Goal: Task Accomplishment & Management: Manage account settings

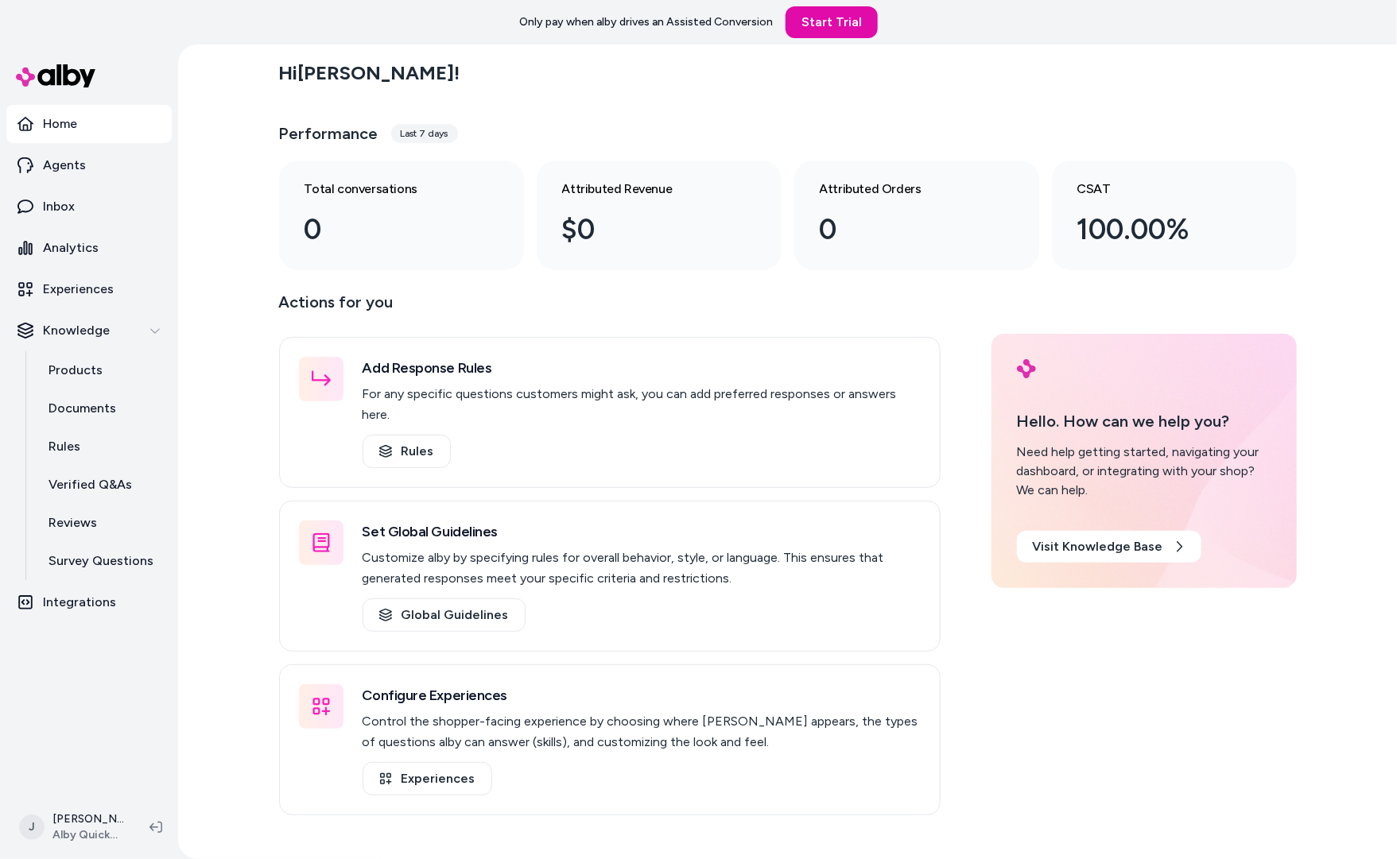
click at [227, 263] on div "Hi Jackie ! Performance Last 7 days Total conversations 0 Attributed Revenue $0…" at bounding box center [787, 452] width 1219 height 815
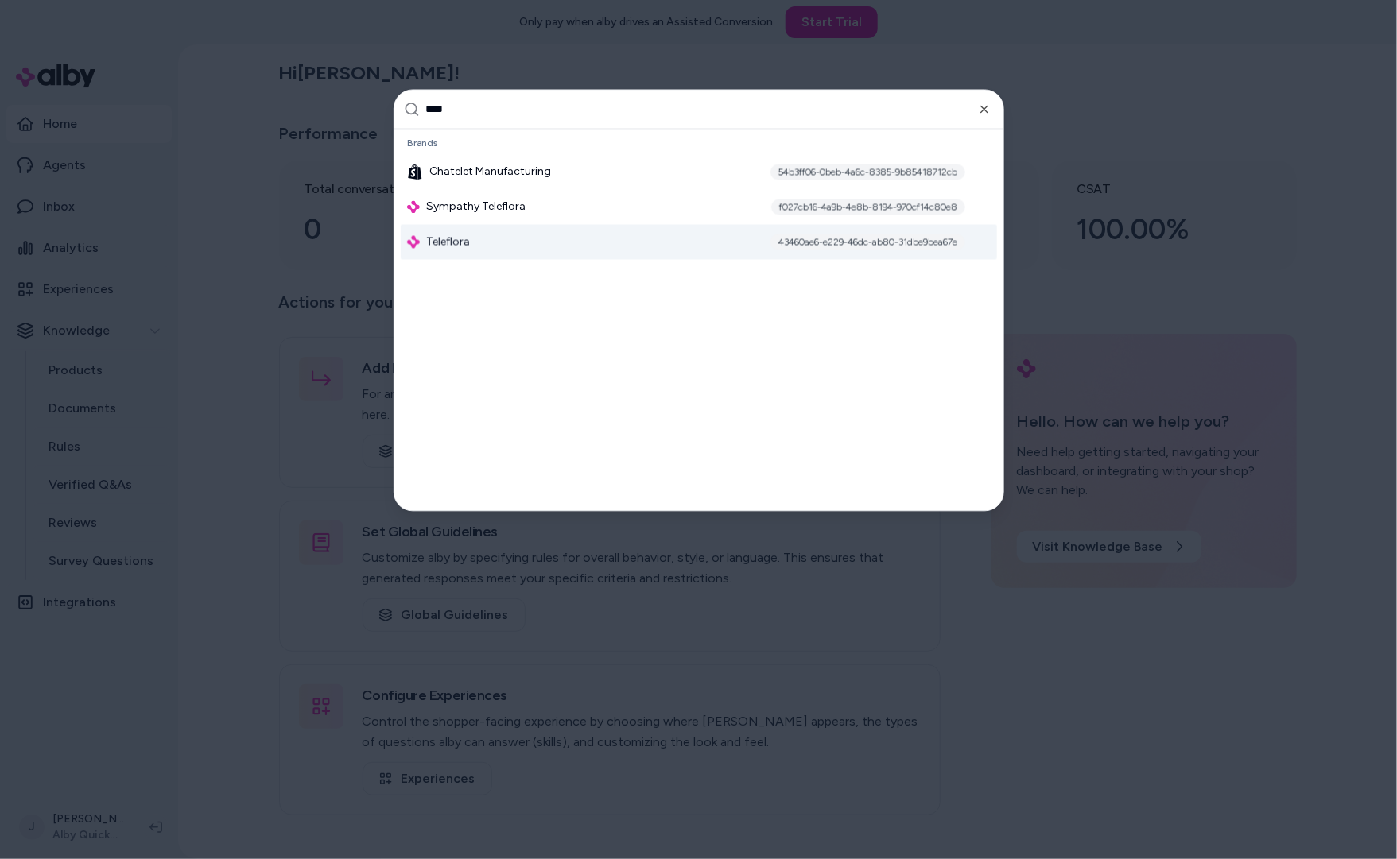
type input "****"
click at [449, 243] on span "Teleflora" at bounding box center [448, 242] width 44 height 16
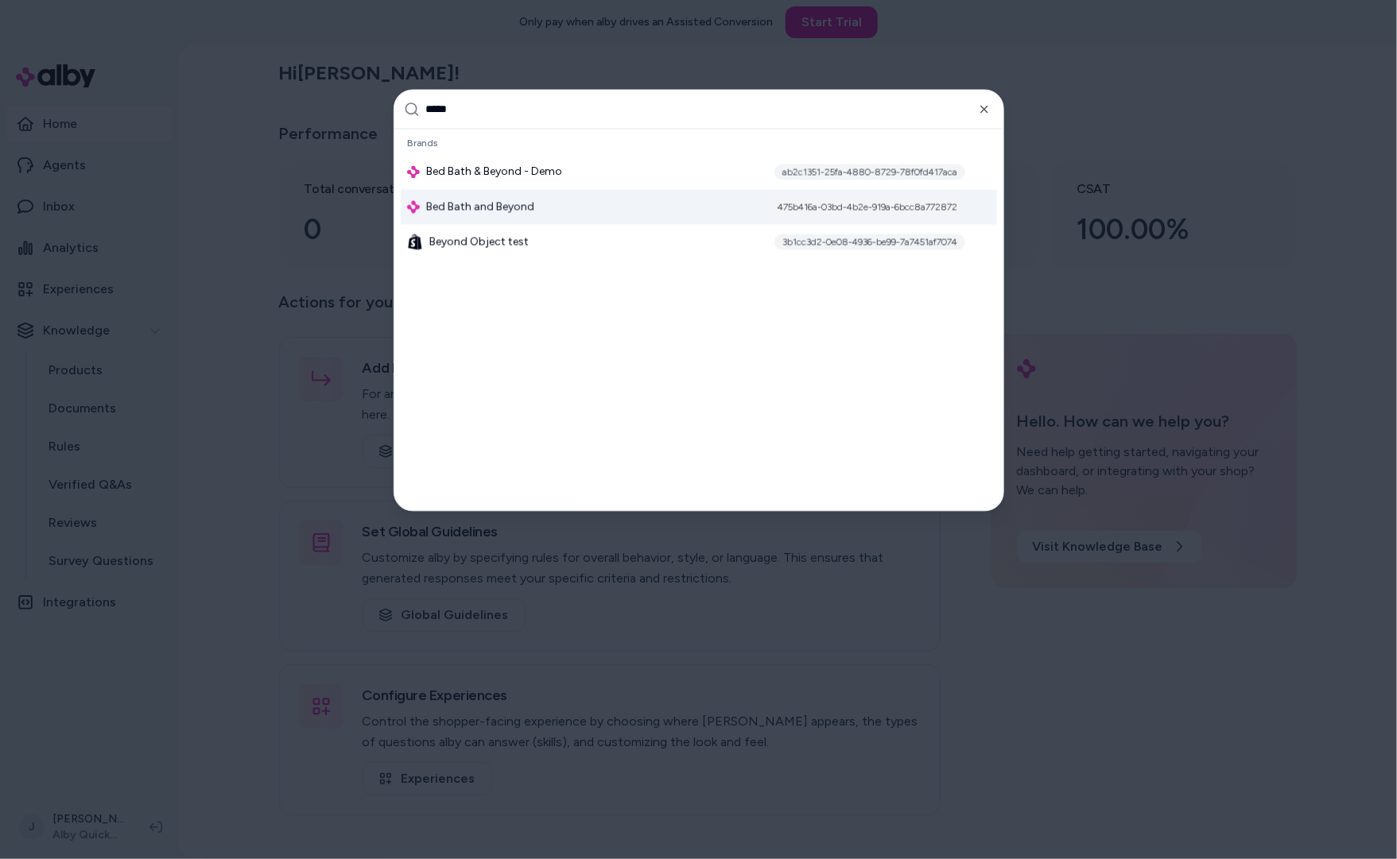
type input "*****"
click at [508, 200] on span "Bed Bath and Beyond" at bounding box center [480, 208] width 108 height 16
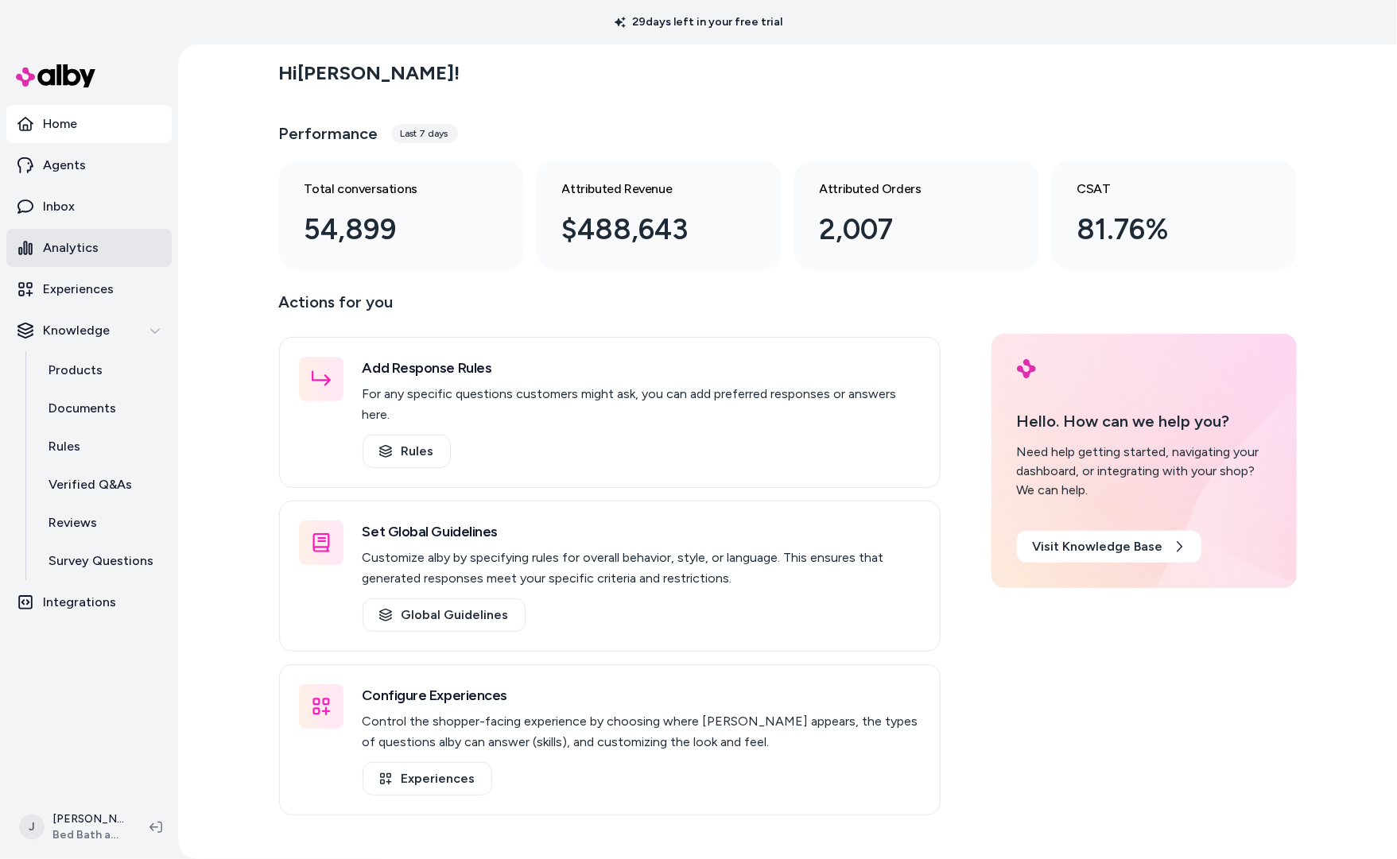
click at [76, 231] on link "Analytics" at bounding box center [88, 248] width 165 height 38
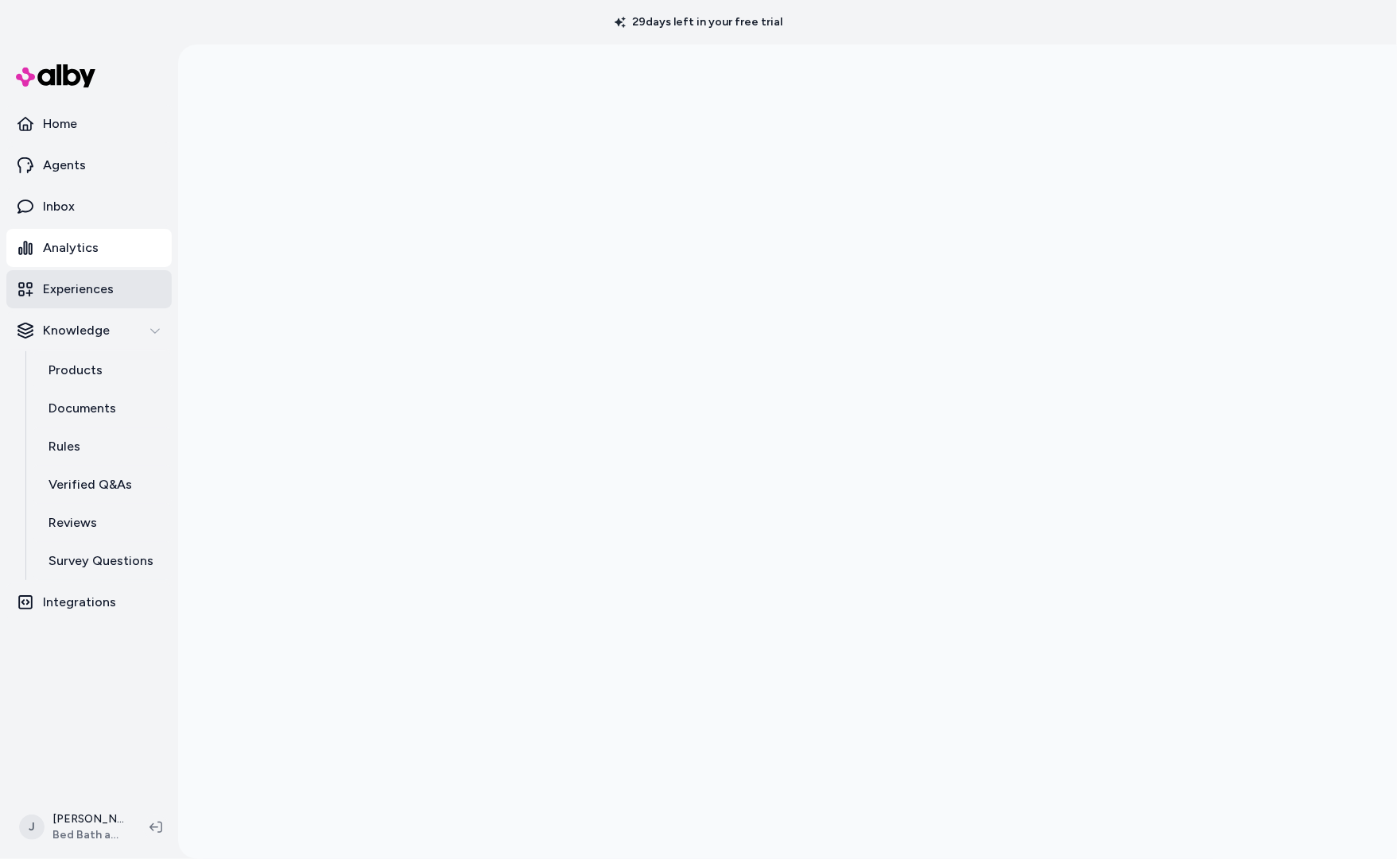
click at [85, 288] on p "Experiences" at bounding box center [78, 289] width 71 height 19
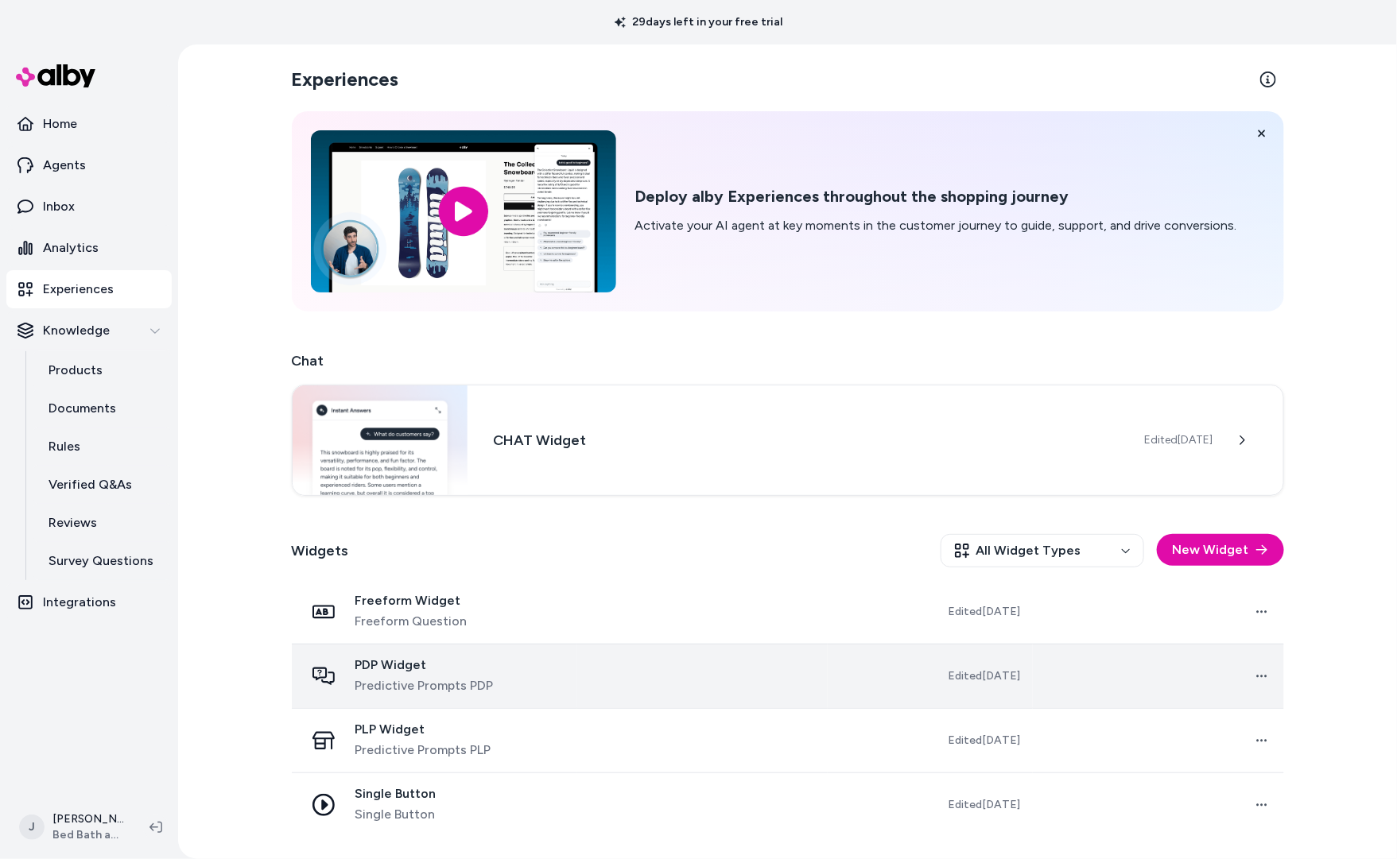
click at [625, 663] on td at bounding box center [702, 676] width 250 height 64
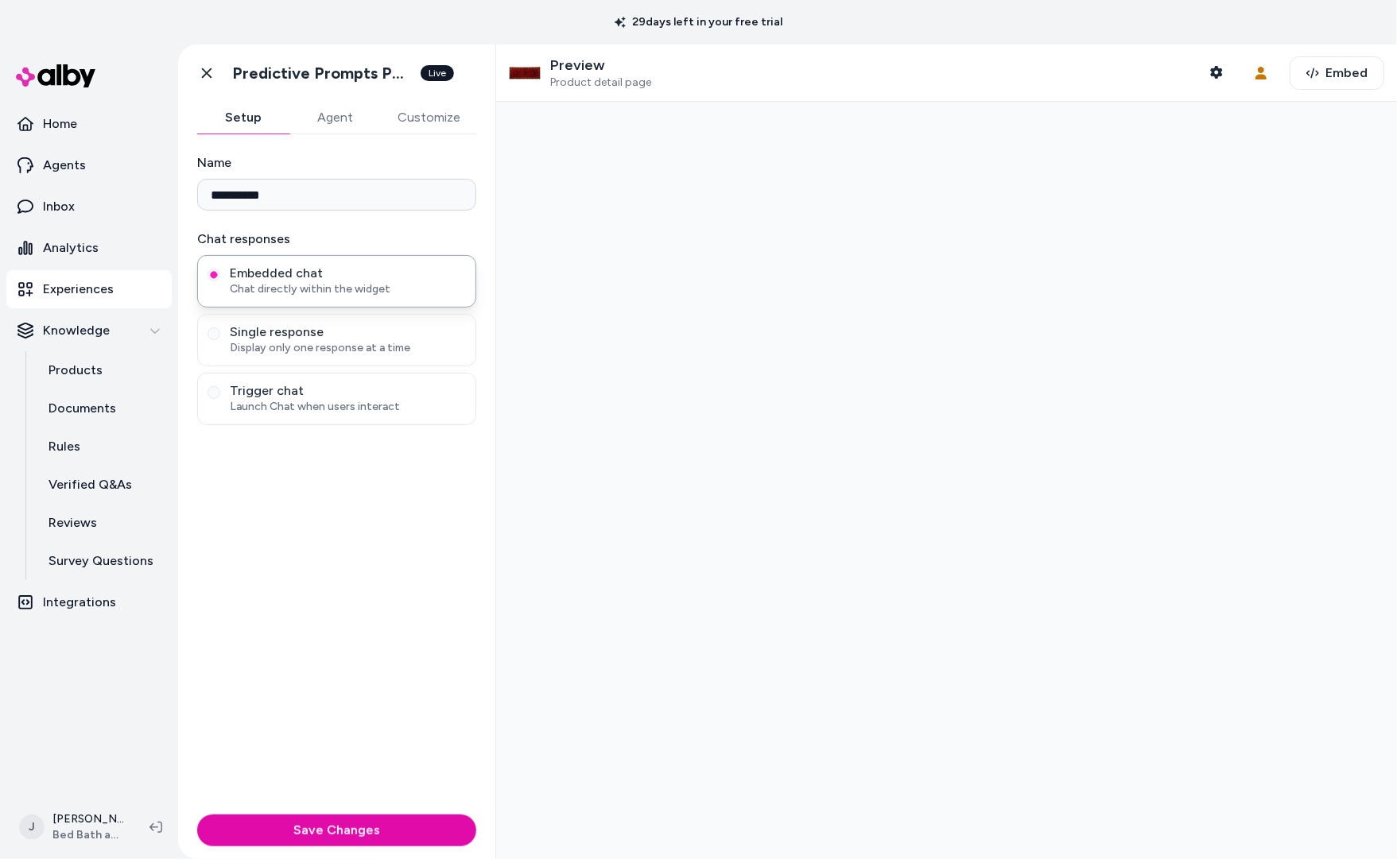
click at [689, 676] on div at bounding box center [946, 481] width 901 height 758
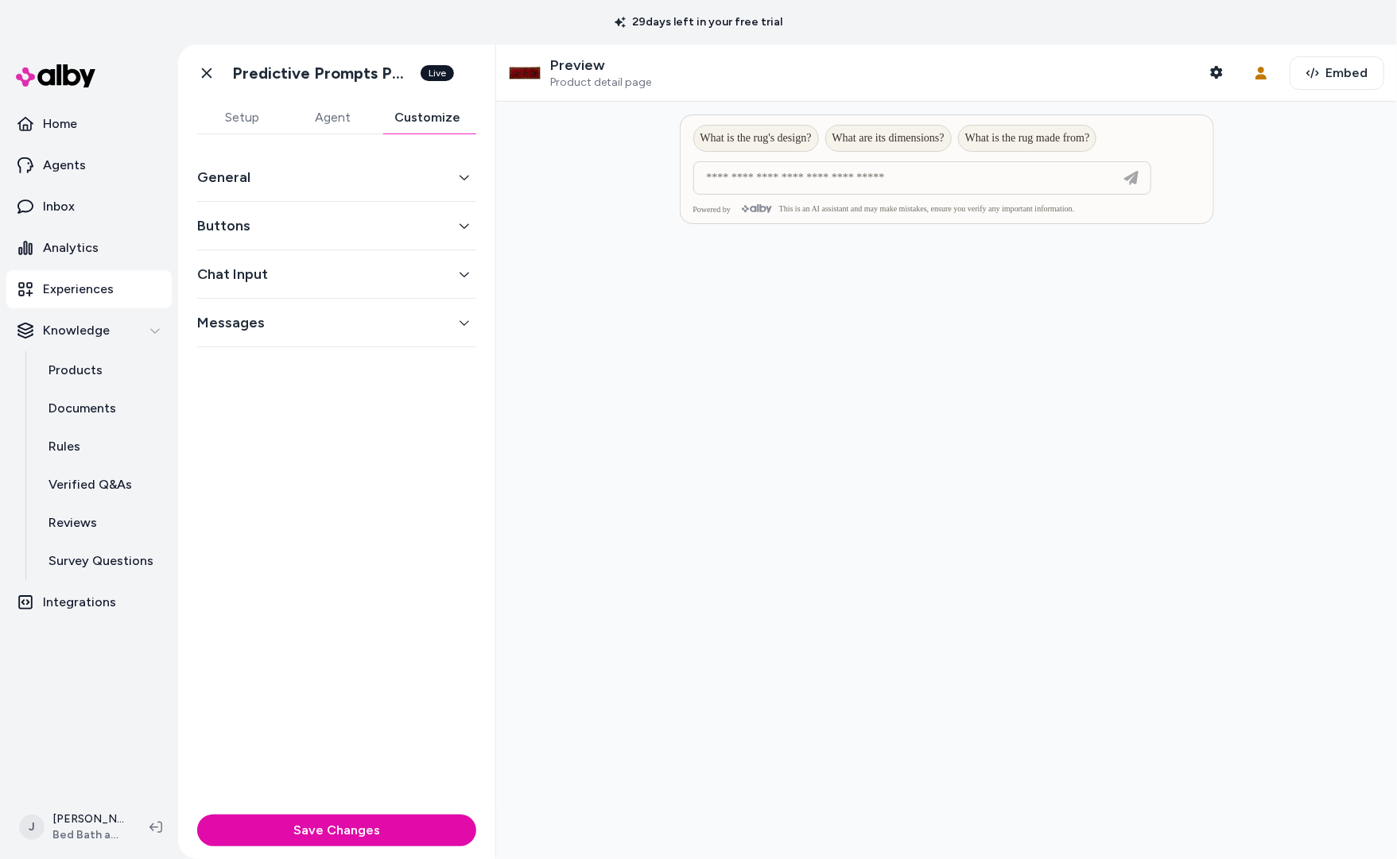
click at [415, 117] on button "Customize" at bounding box center [427, 118] width 98 height 32
click at [264, 188] on button "General" at bounding box center [336, 177] width 279 height 22
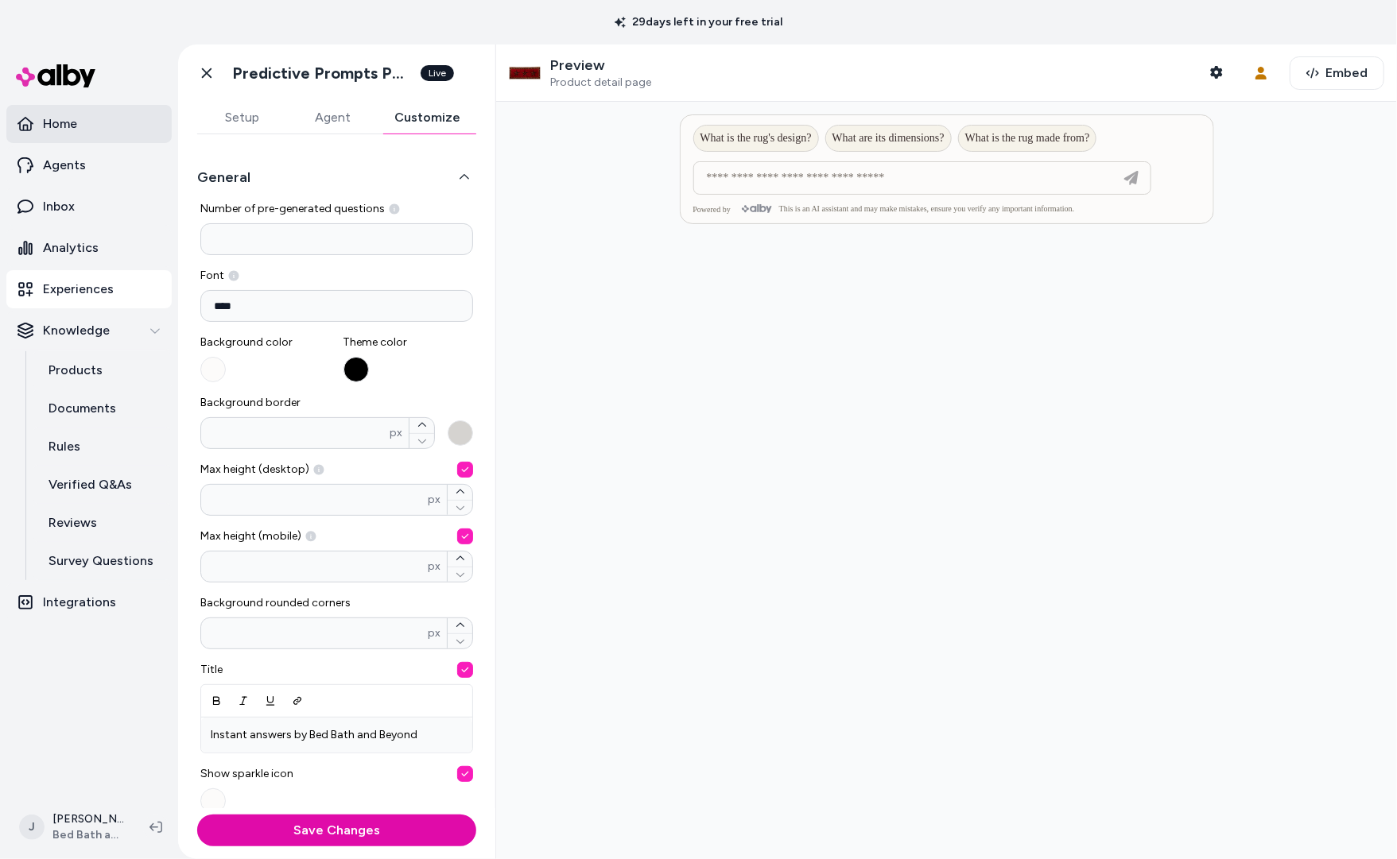
click at [75, 118] on p "Home" at bounding box center [60, 123] width 34 height 19
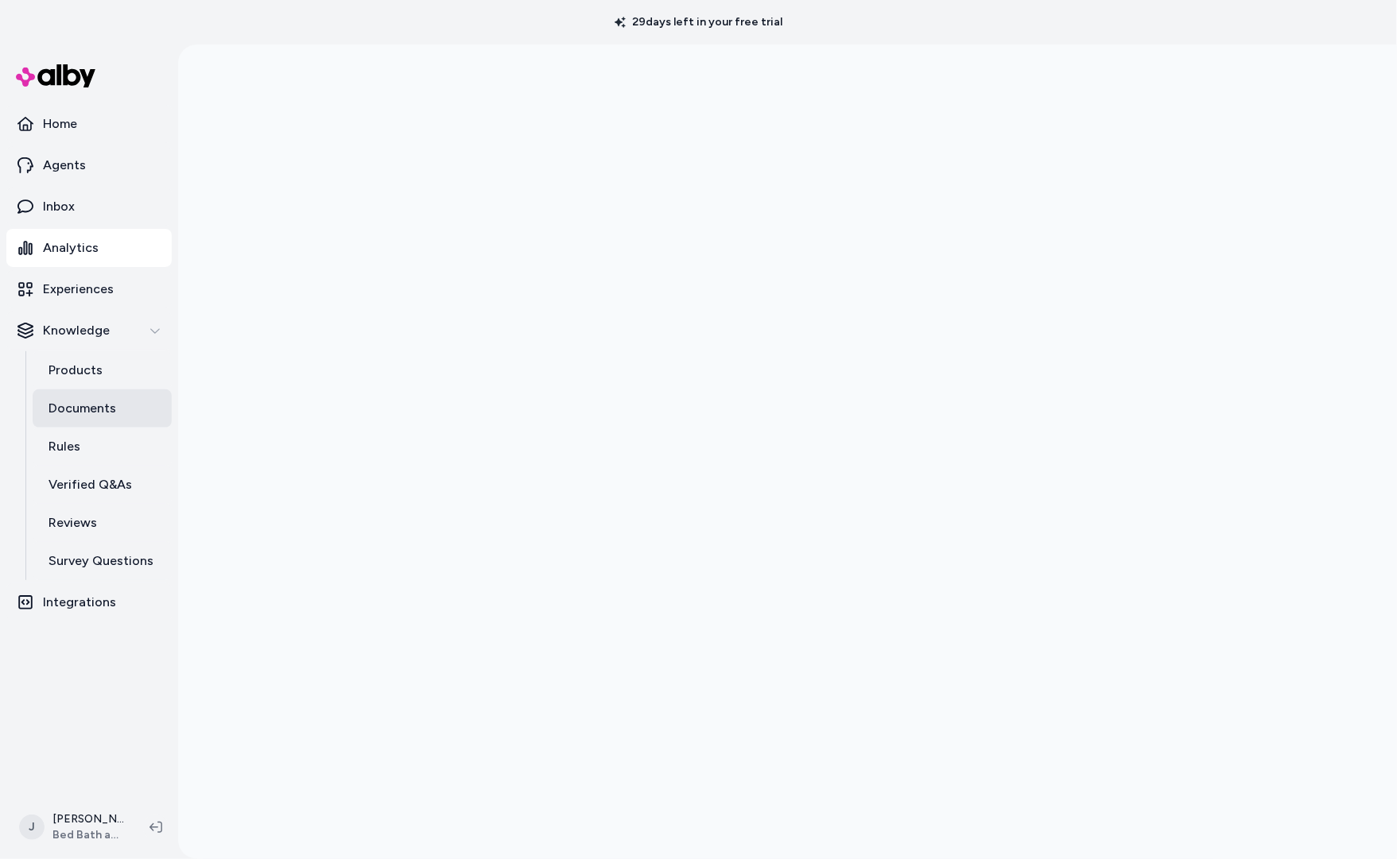
click at [98, 413] on p "Documents" at bounding box center [82, 408] width 68 height 19
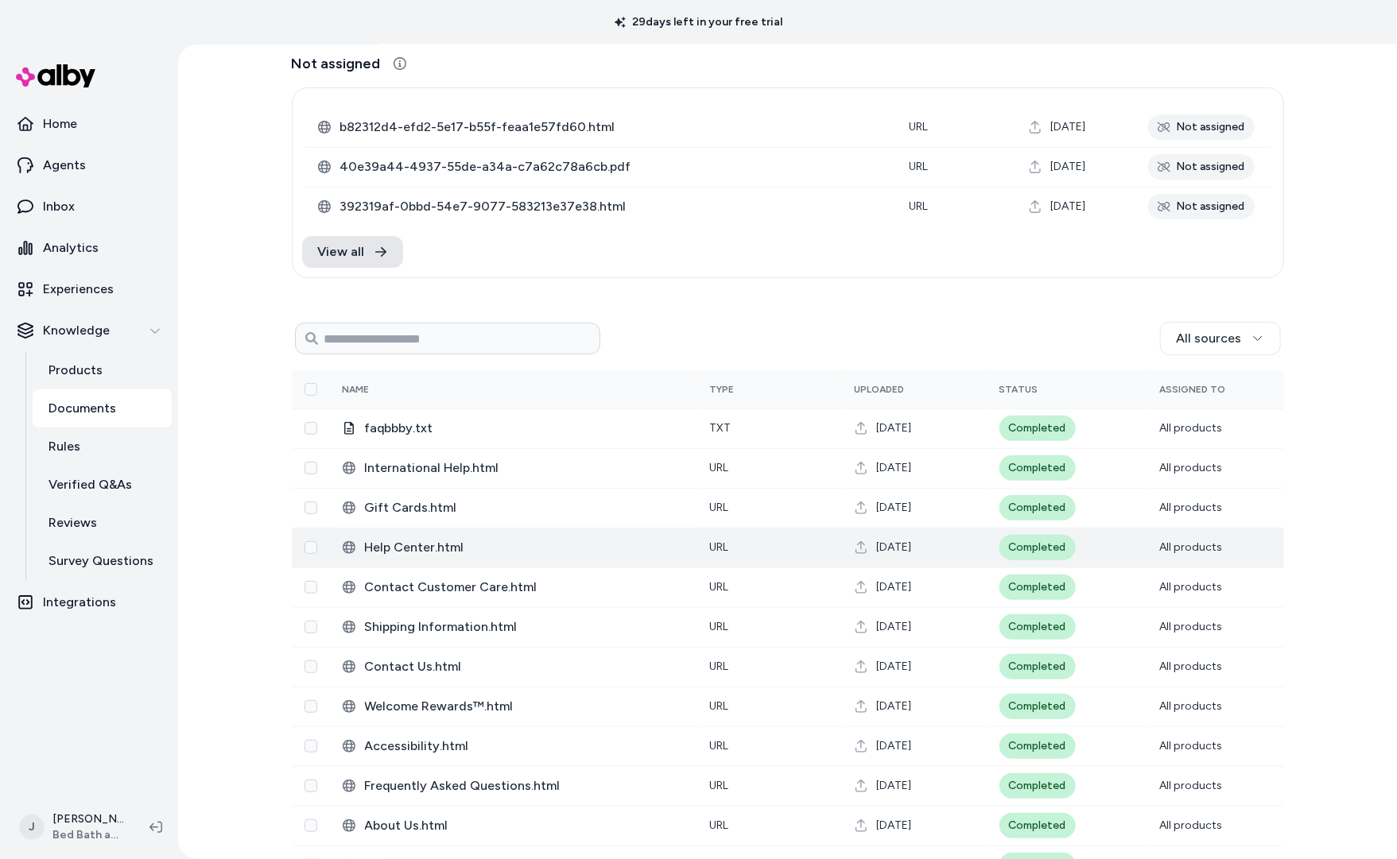
scroll to position [104, 0]
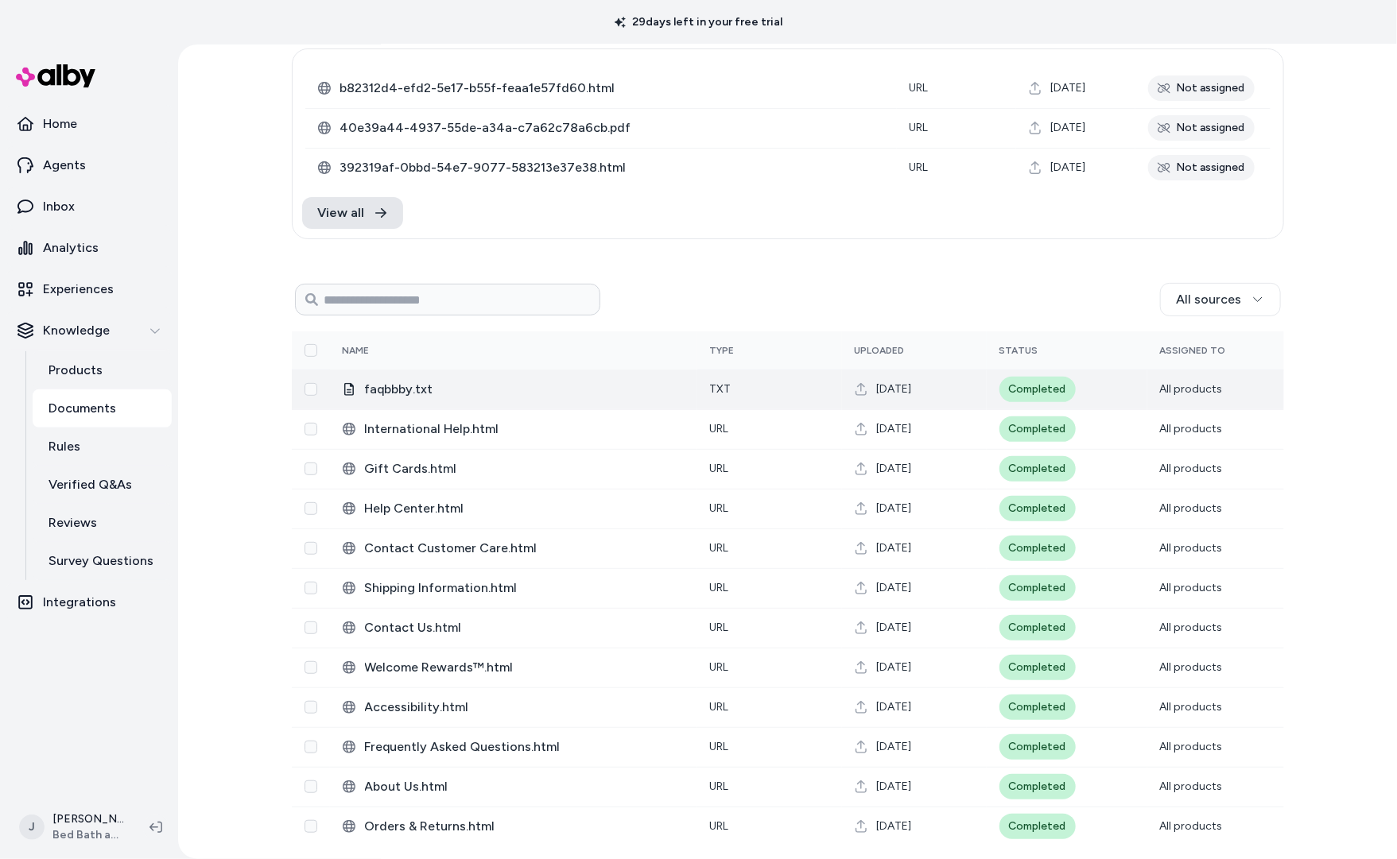
click at [451, 390] on span "faqbbby.txt" at bounding box center [525, 389] width 320 height 19
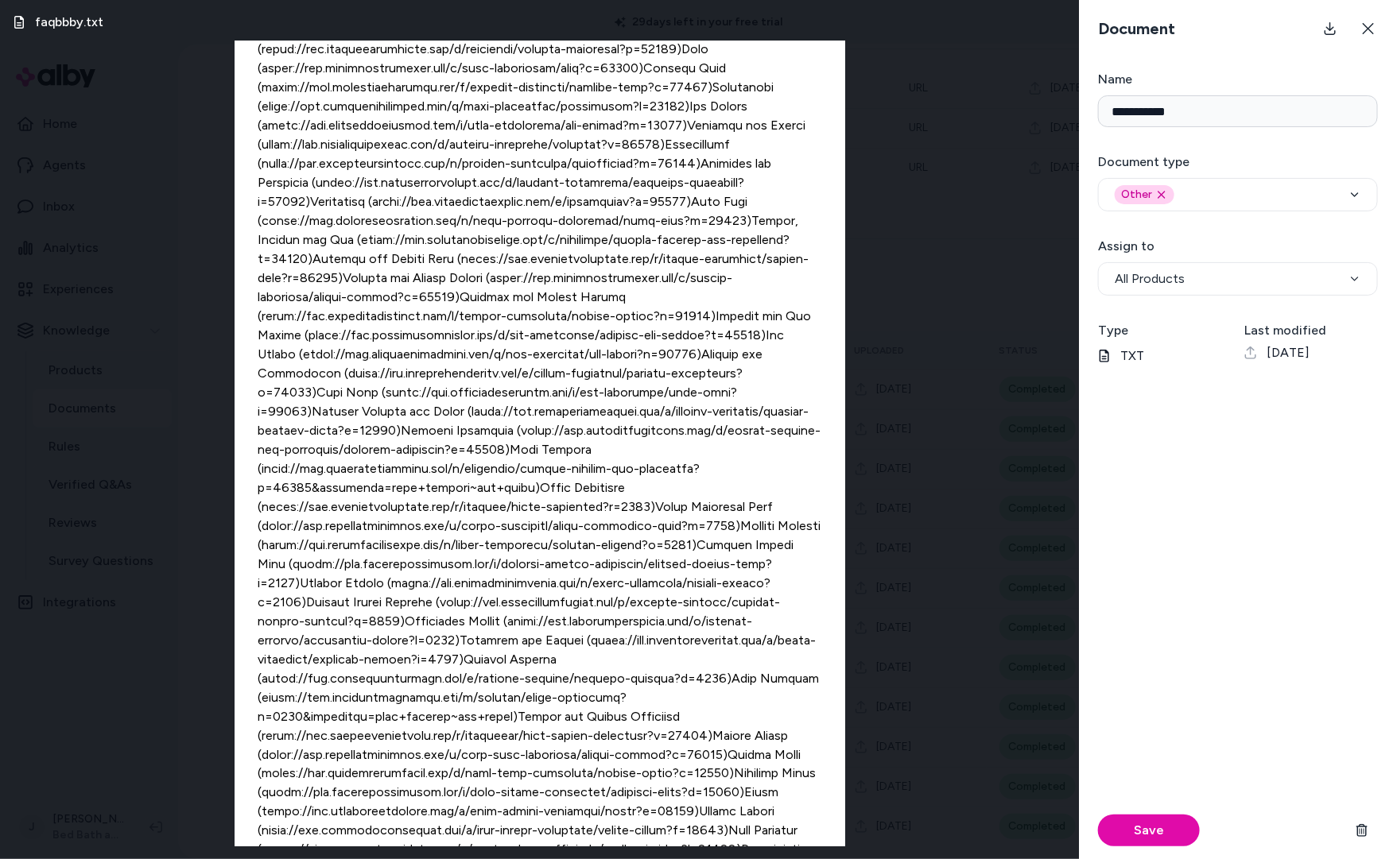
scroll to position [701, 0]
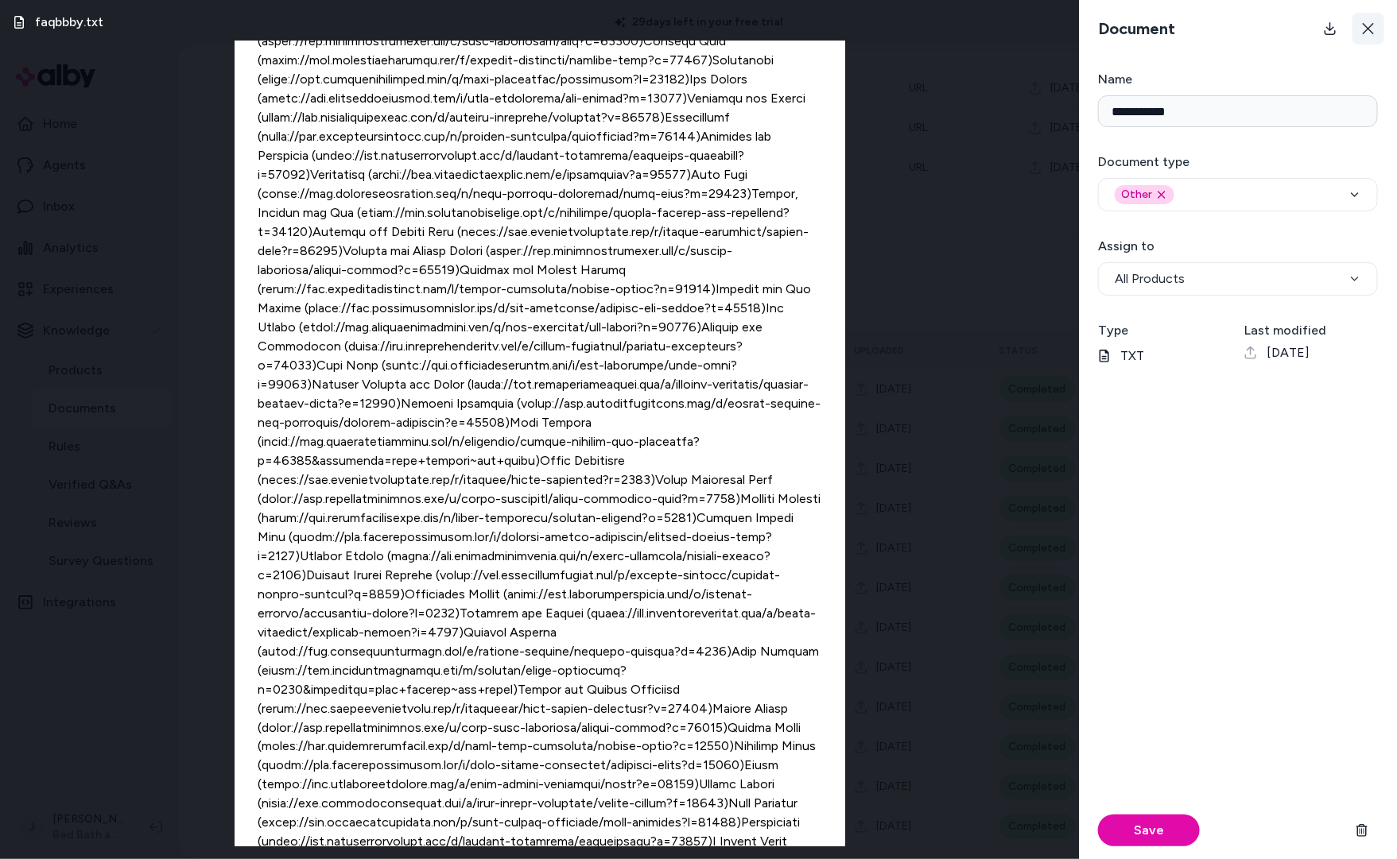
click at [1366, 29] on icon at bounding box center [1368, 28] width 13 height 13
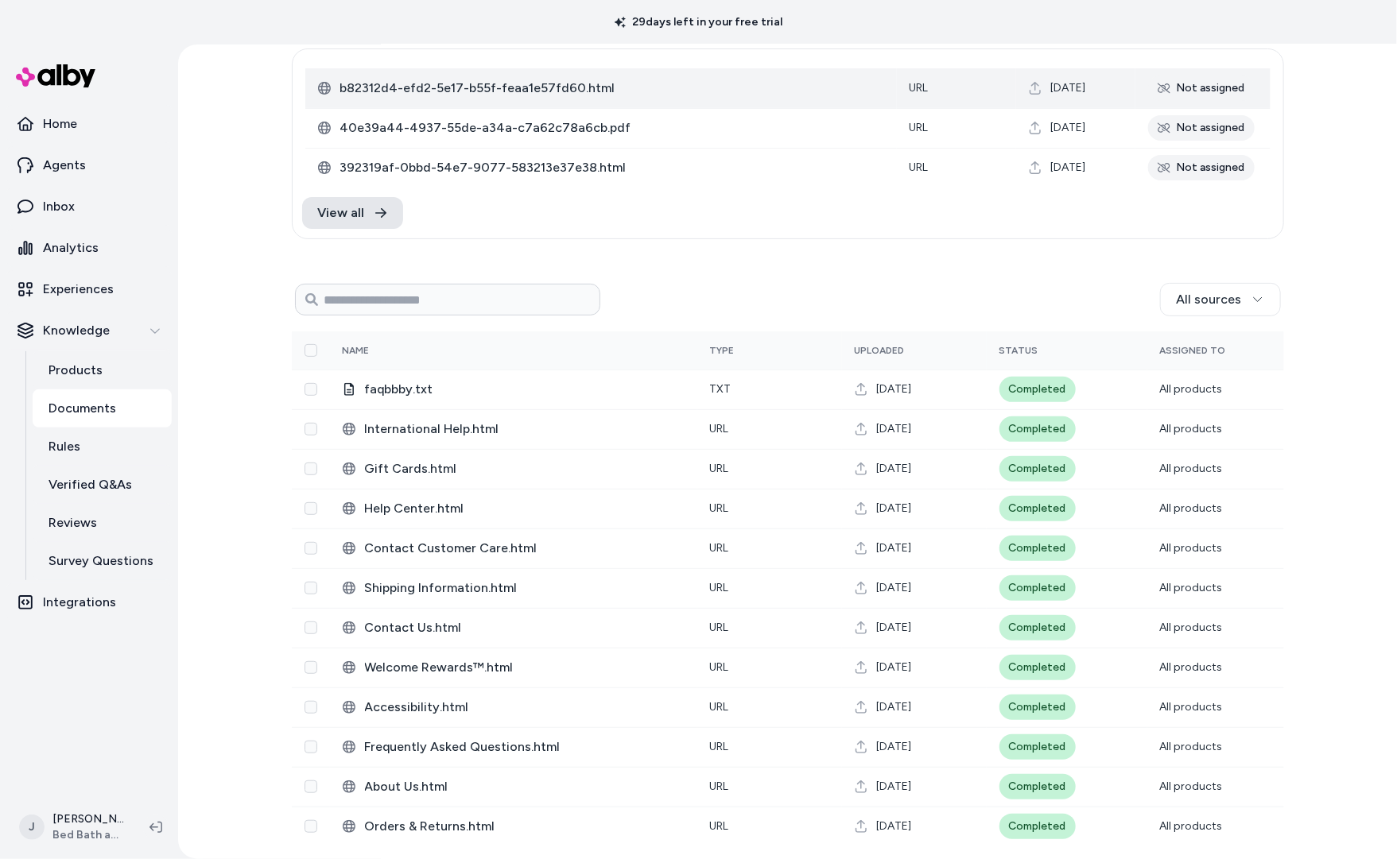
click at [724, 83] on span "b82312d4-efd2-5e17-b55f-feaa1e57fd60.html" at bounding box center [612, 88] width 544 height 19
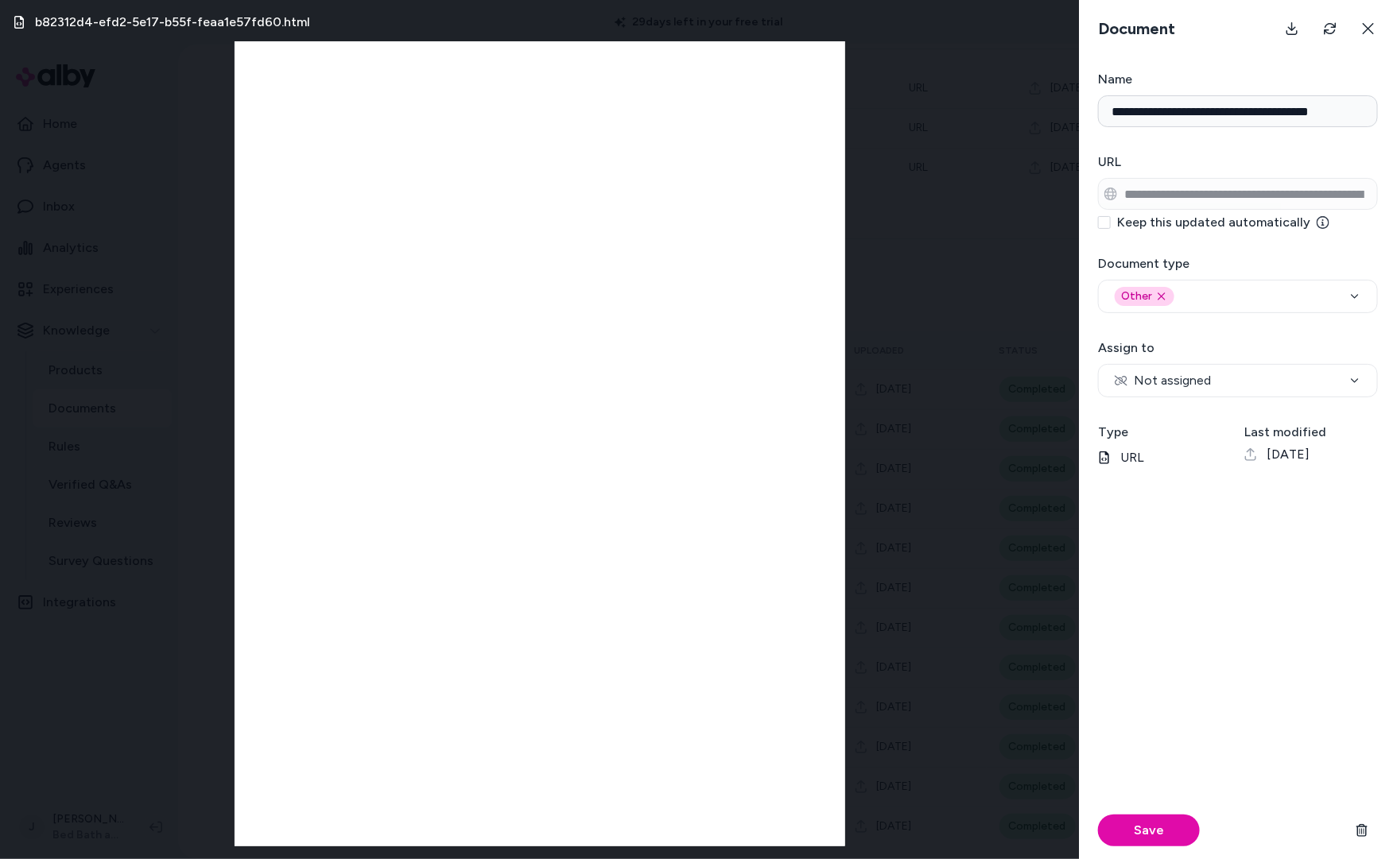
click at [976, 376] on div "b82312d4-efd2-5e17-b55f-feaa1e57fd60.html" at bounding box center [539, 429] width 1079 height 859
click at [1375, 22] on button at bounding box center [1368, 29] width 32 height 32
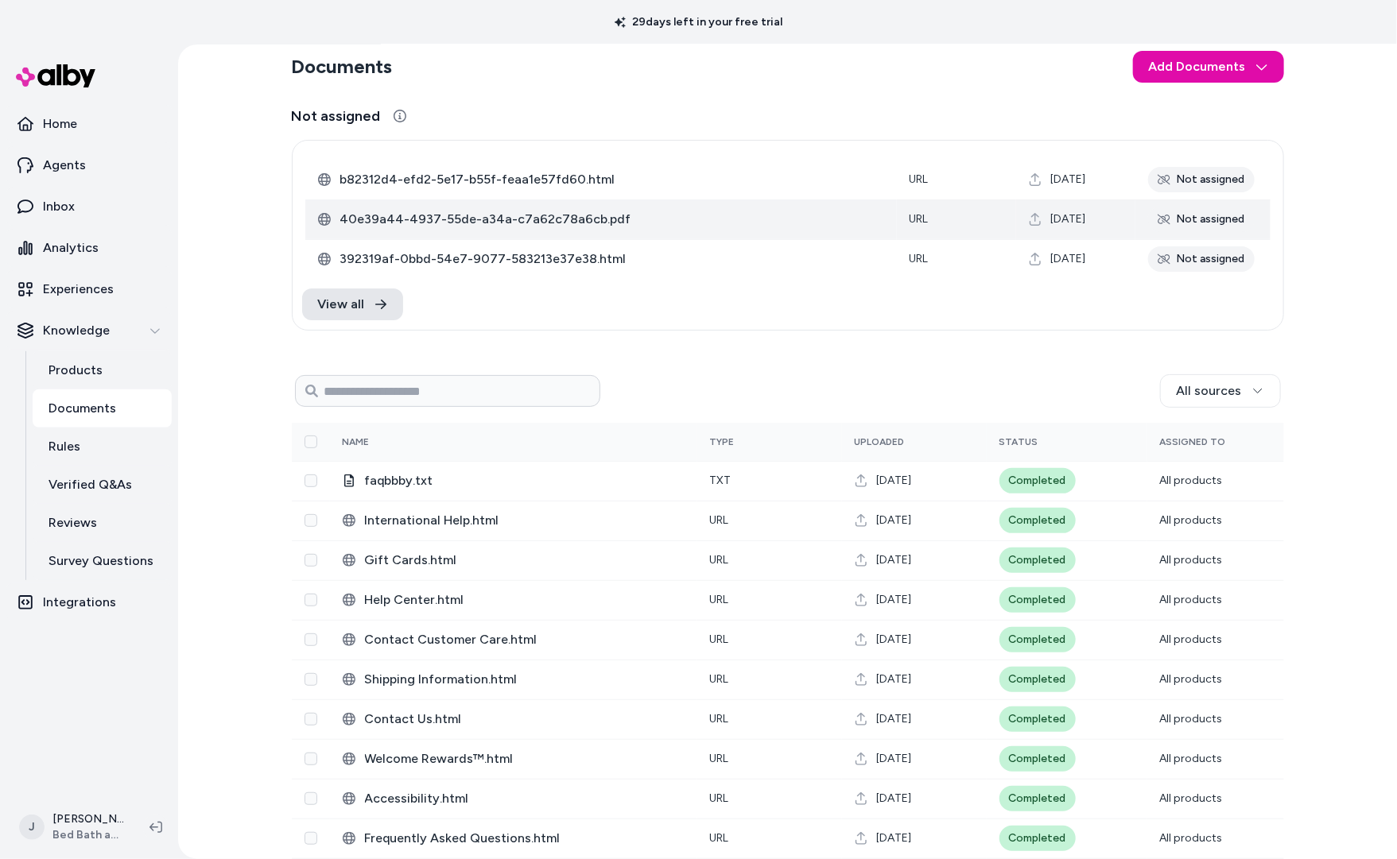
scroll to position [8, 0]
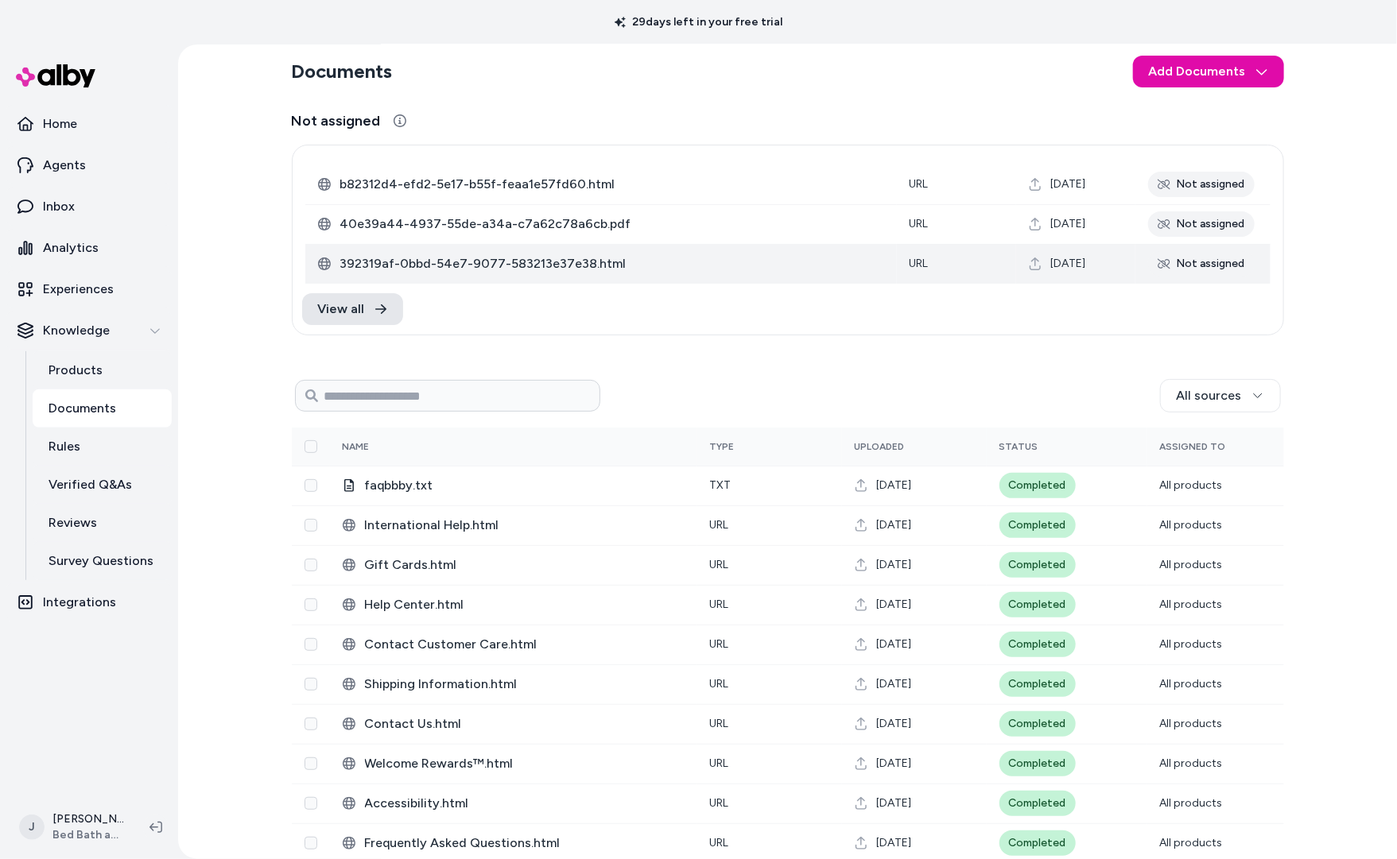
click at [642, 269] on span "392319af-0bbd-54e7-9077-583213e37e38.html" at bounding box center [612, 263] width 544 height 19
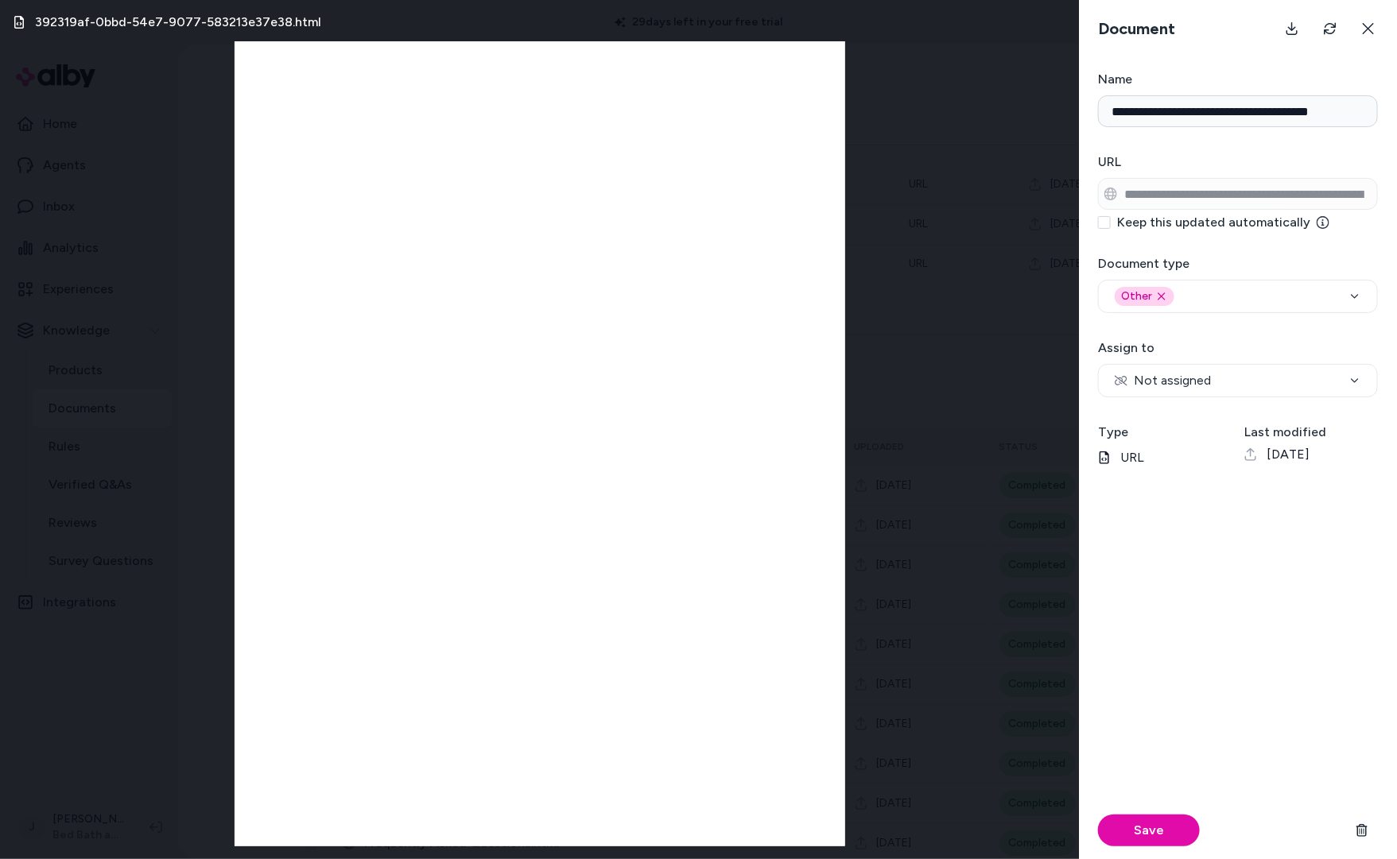
click at [928, 299] on div "392319af-0bbd-54e7-9077-583213e37e38.html" at bounding box center [539, 429] width 1079 height 859
drag, startPoint x: 917, startPoint y: 213, endPoint x: 1201, endPoint y: 52, distance: 327.1
click at [952, 196] on div "392319af-0bbd-54e7-9077-583213e37e38.html" at bounding box center [539, 429] width 1079 height 859
click at [1362, 30] on icon at bounding box center [1368, 28] width 13 height 13
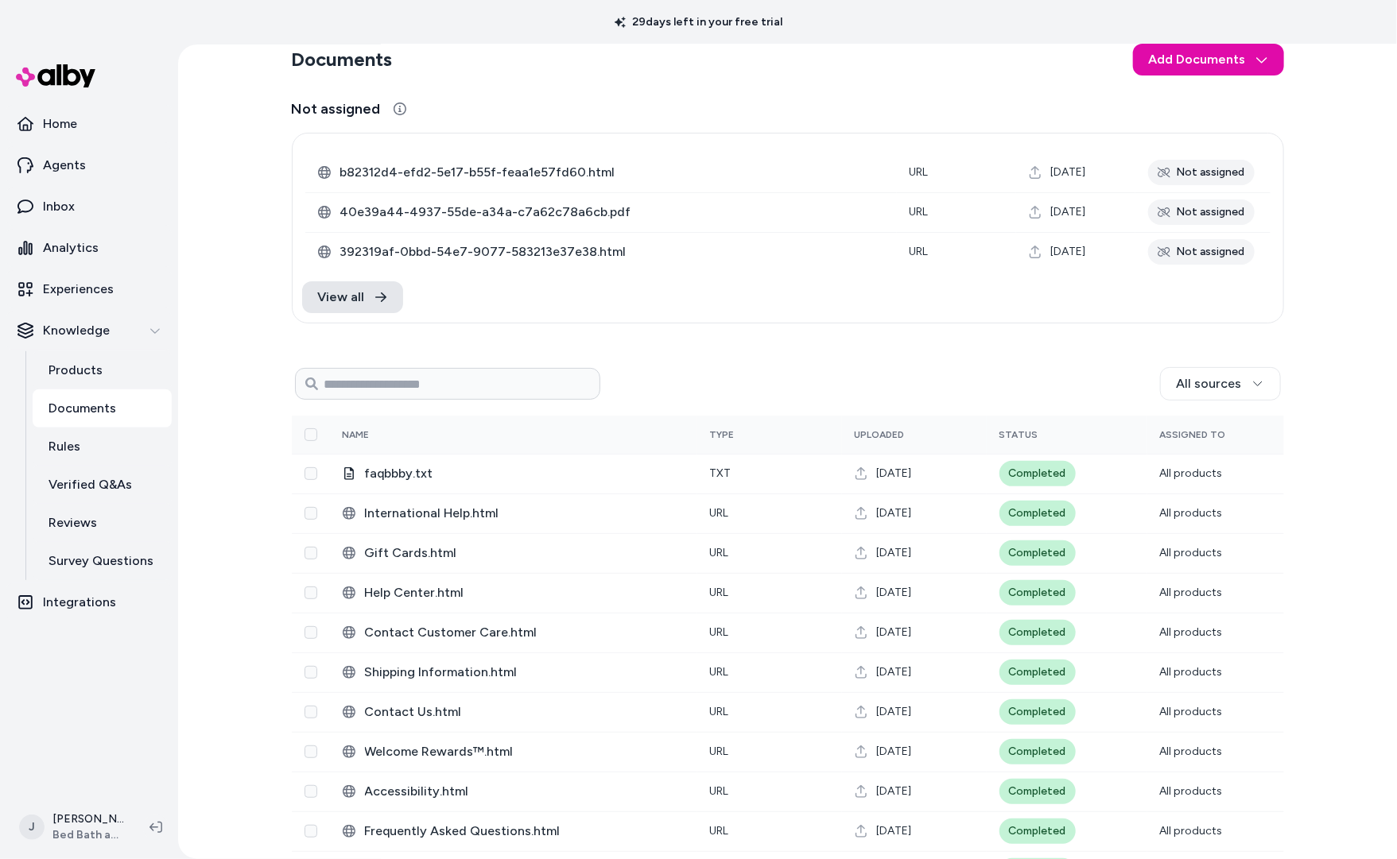
scroll to position [0, 0]
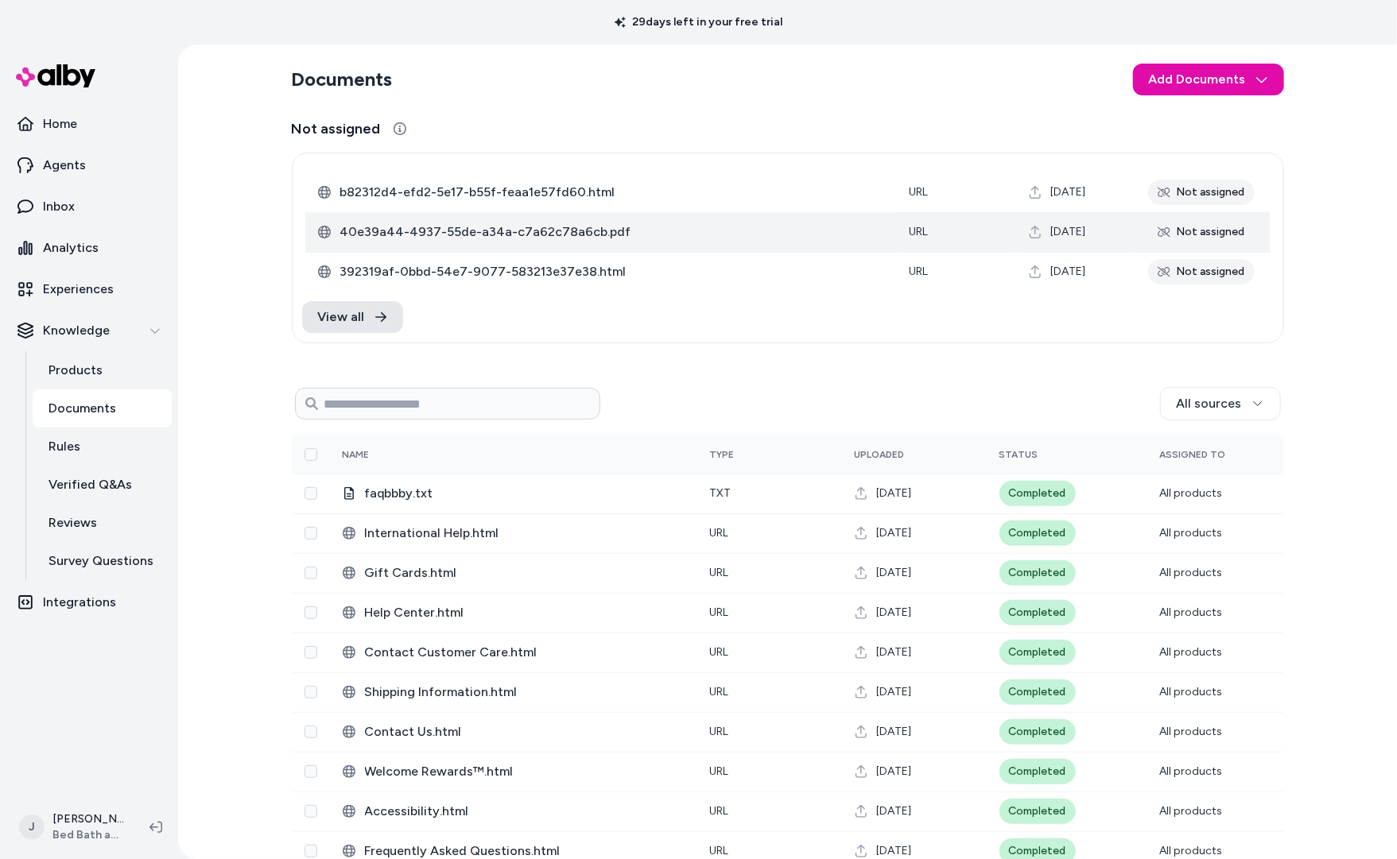
click at [602, 236] on span "40e39a44-4937-55de-a34a-c7a62c78a6cb.pdf" at bounding box center [612, 232] width 544 height 19
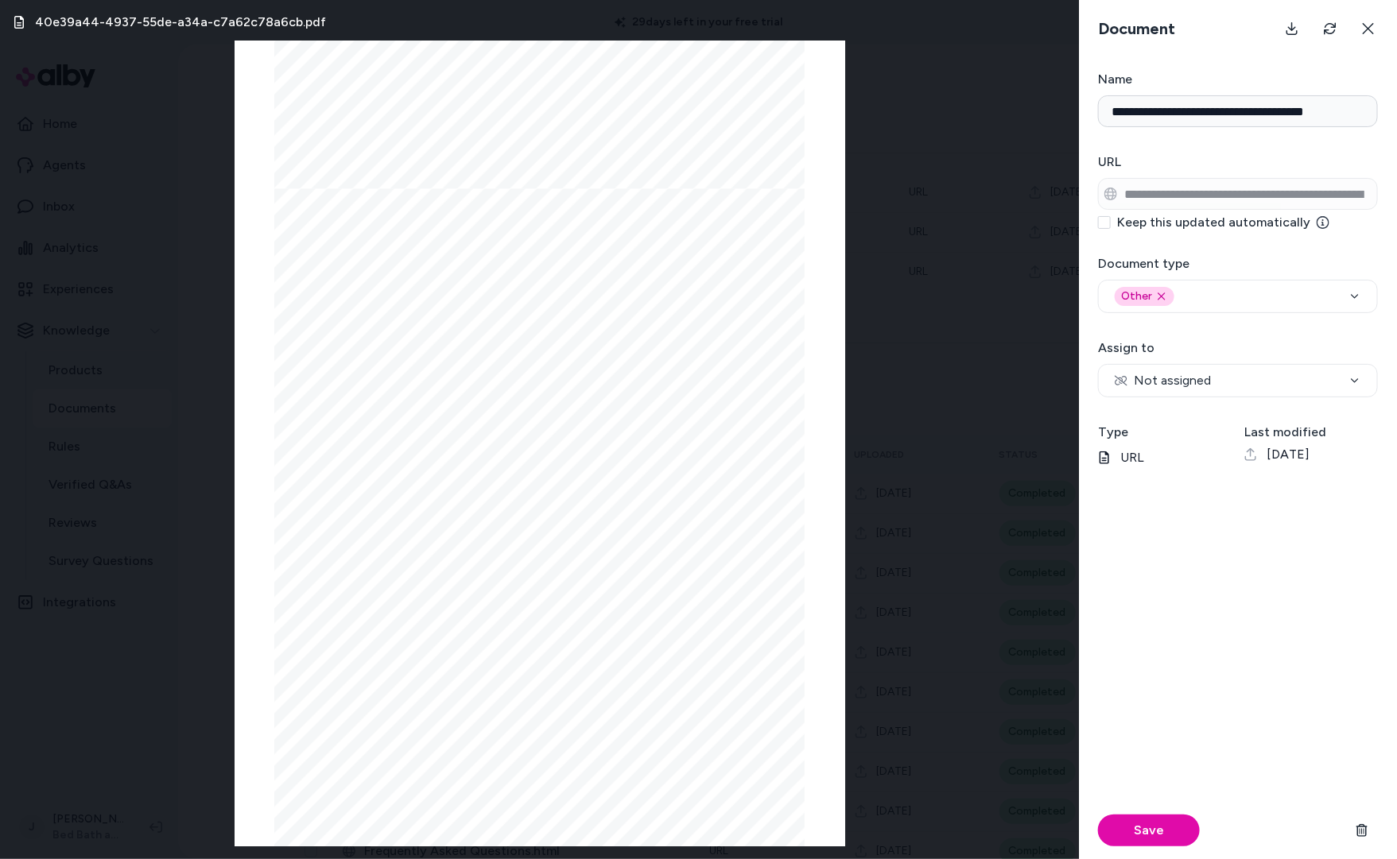
scroll to position [1511, 0]
click at [1367, 29] on icon at bounding box center [1367, 28] width 11 height 11
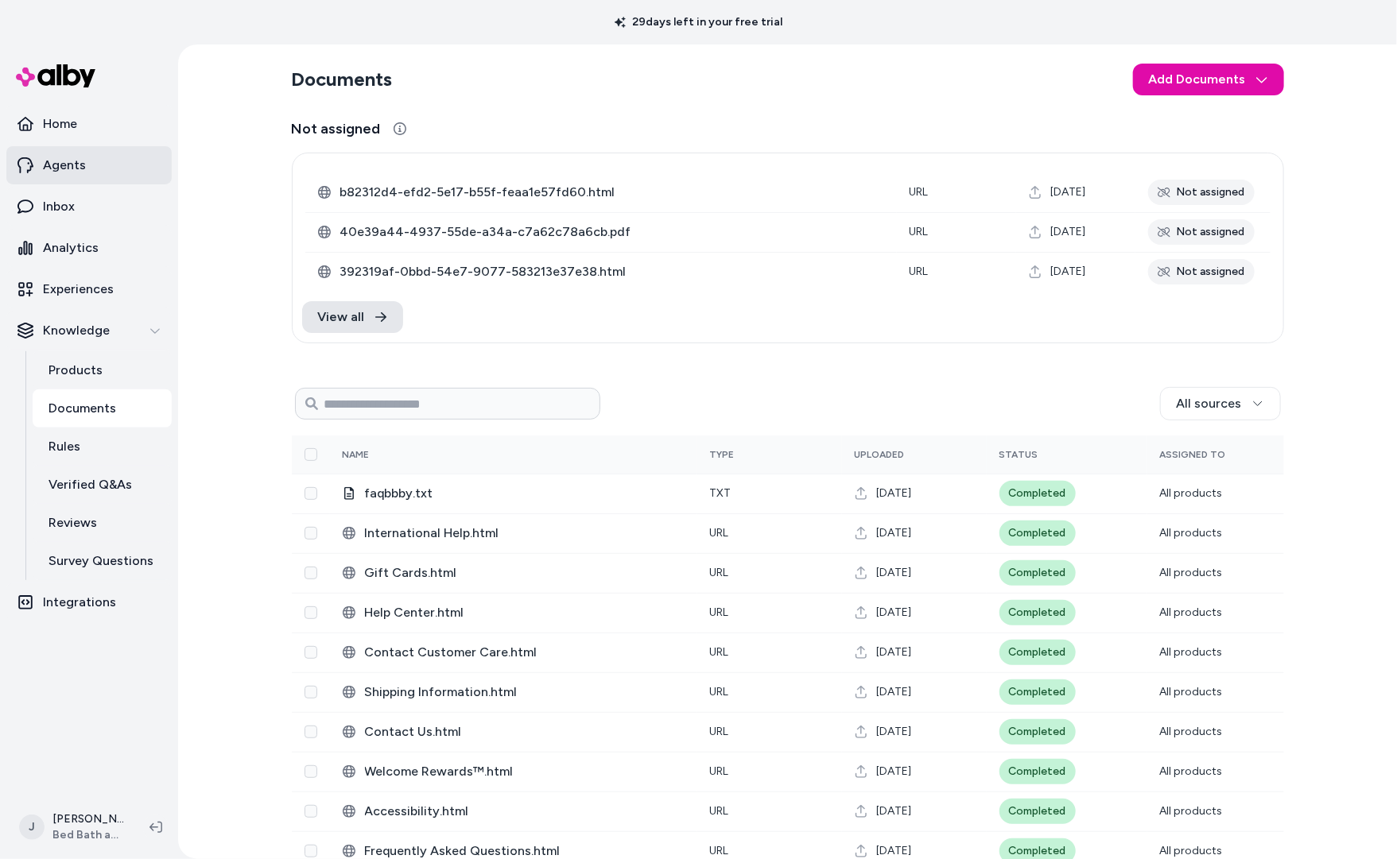
click at [92, 167] on link "Agents" at bounding box center [88, 165] width 165 height 38
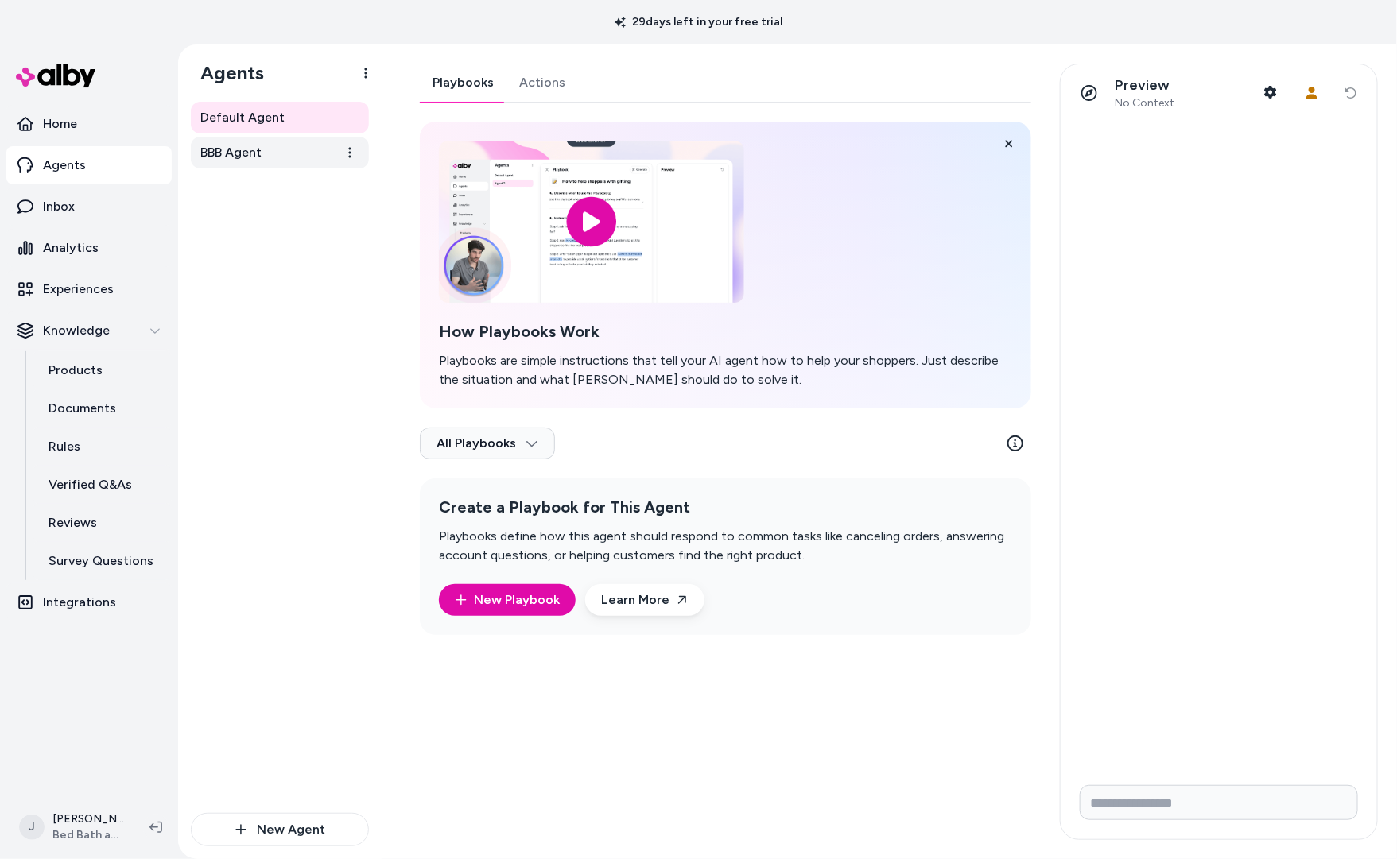
click at [266, 161] on link "BBB Agent" at bounding box center [280, 153] width 178 height 32
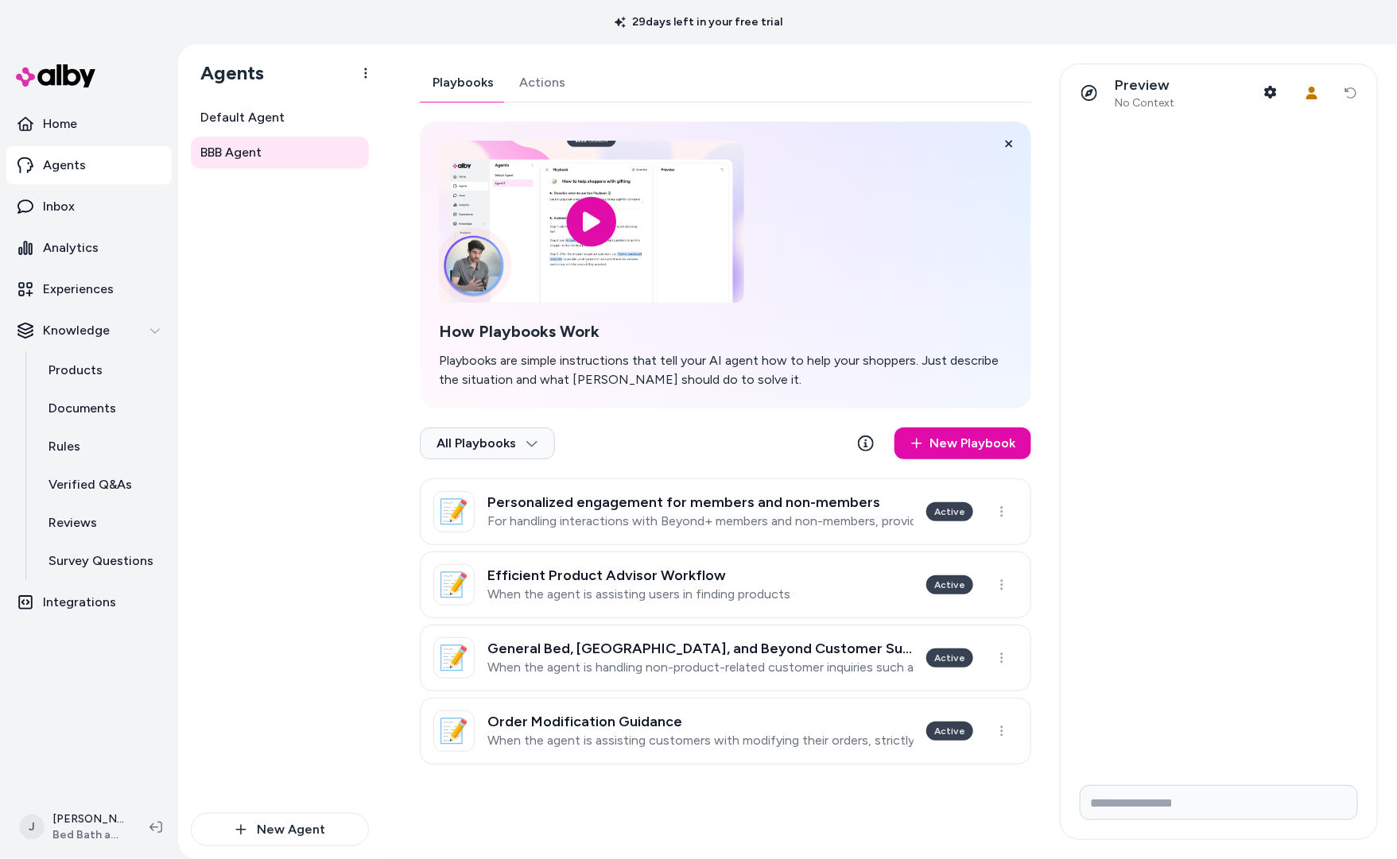
click at [533, 83] on link "Actions" at bounding box center [542, 83] width 72 height 38
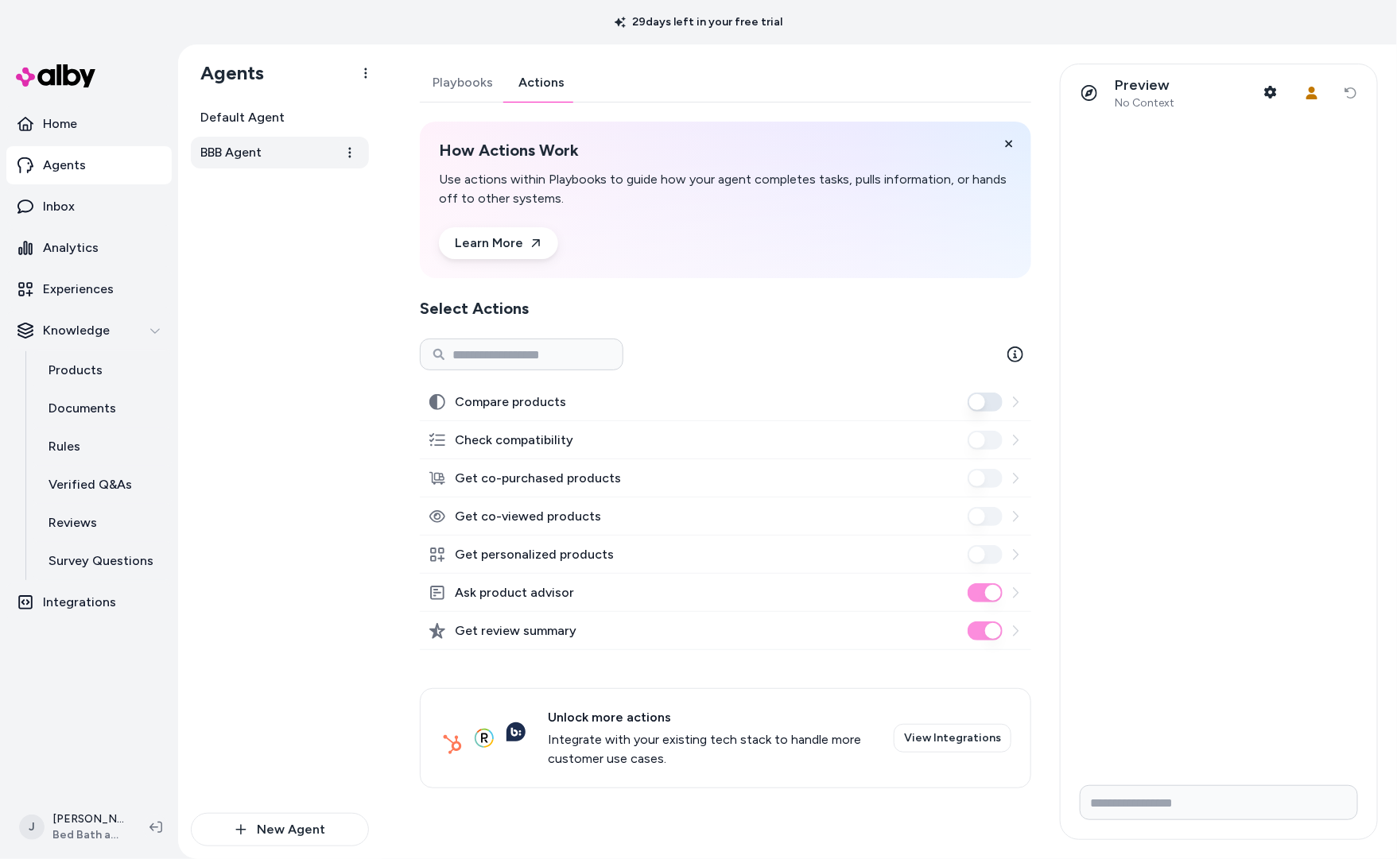
click at [230, 145] on span "BBB Agent" at bounding box center [230, 152] width 61 height 19
click at [85, 276] on link "Experiences" at bounding box center [88, 289] width 165 height 38
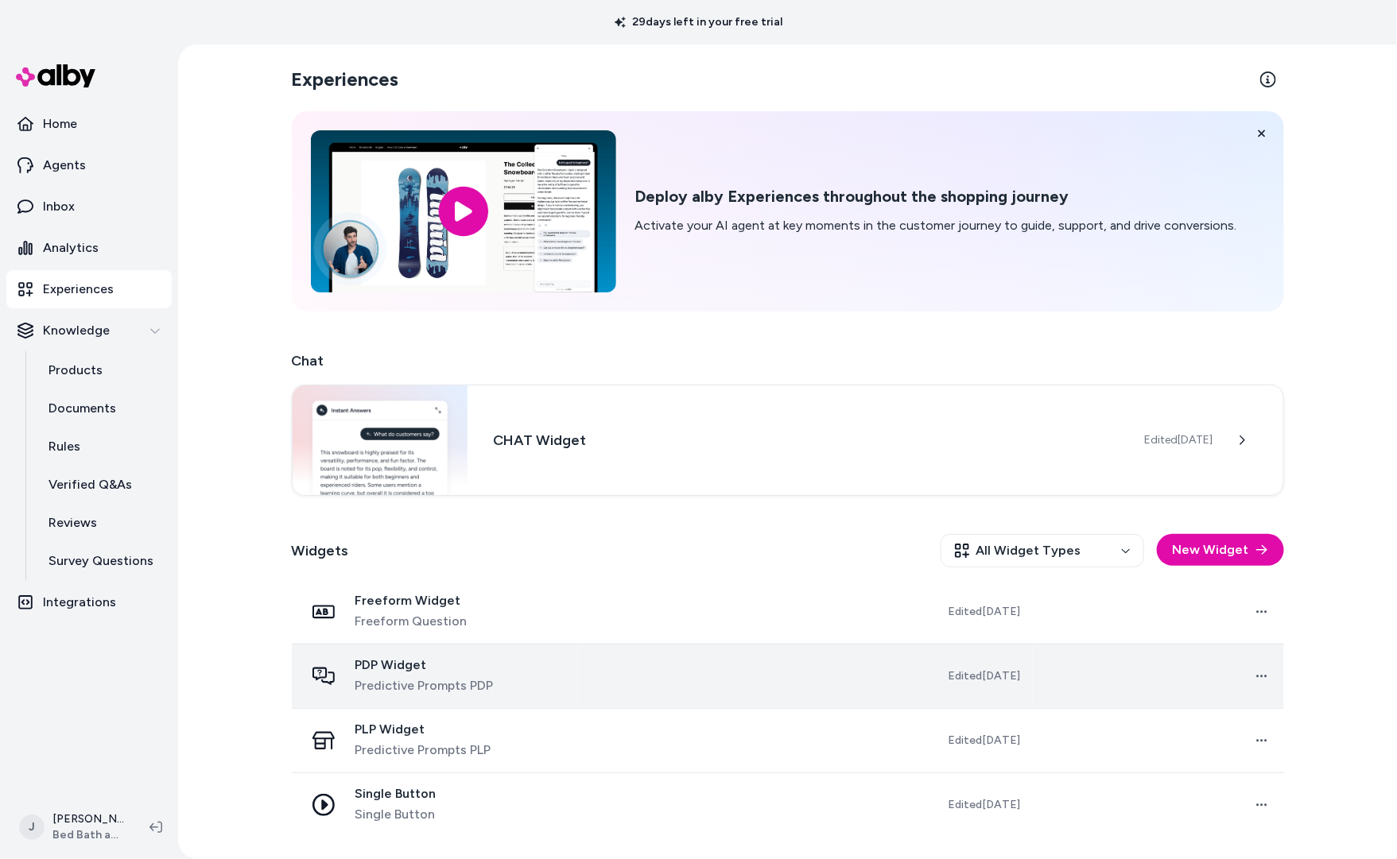
click at [754, 671] on td at bounding box center [702, 676] width 250 height 64
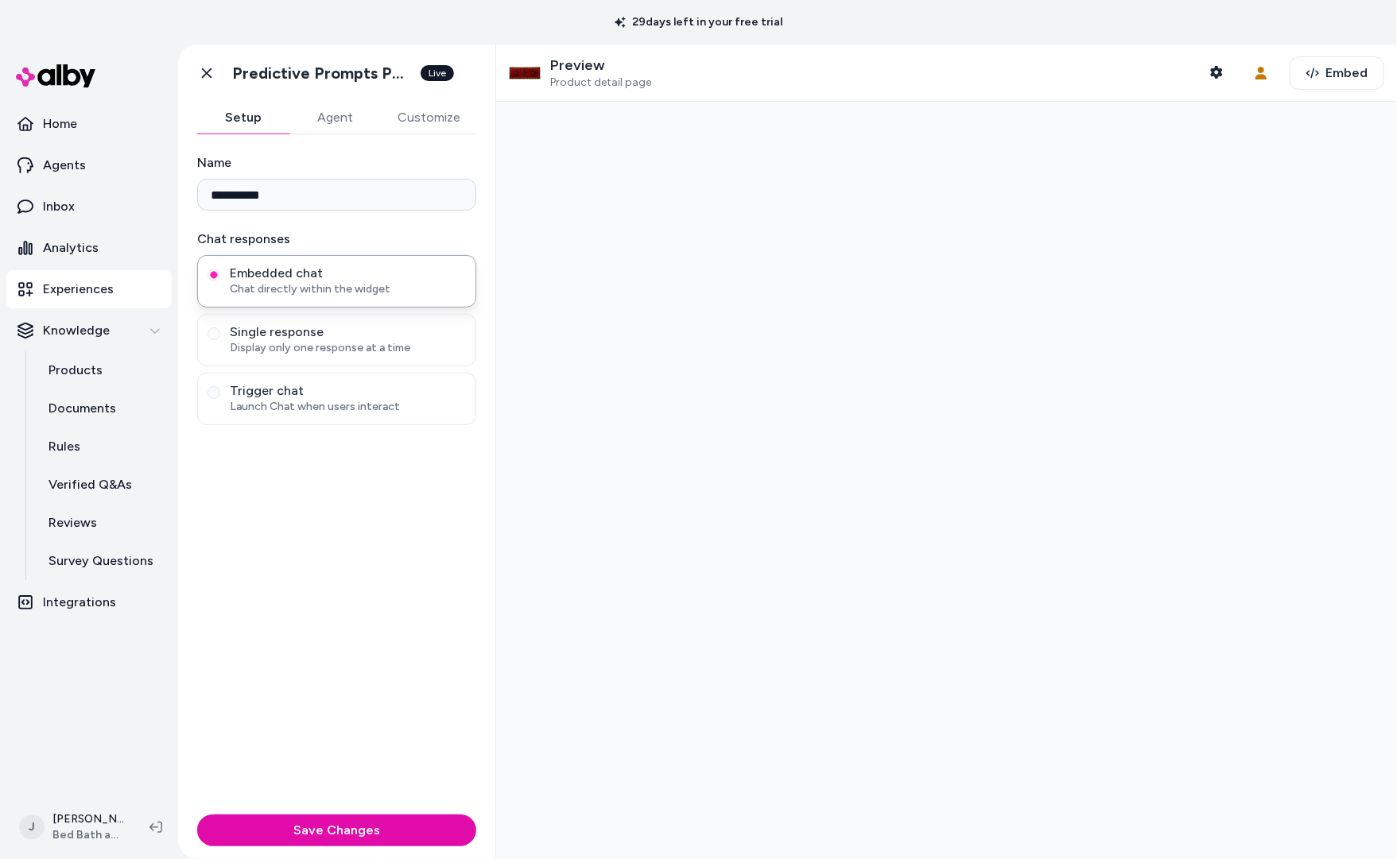
click at [346, 118] on button "Agent" at bounding box center [335, 118] width 92 height 32
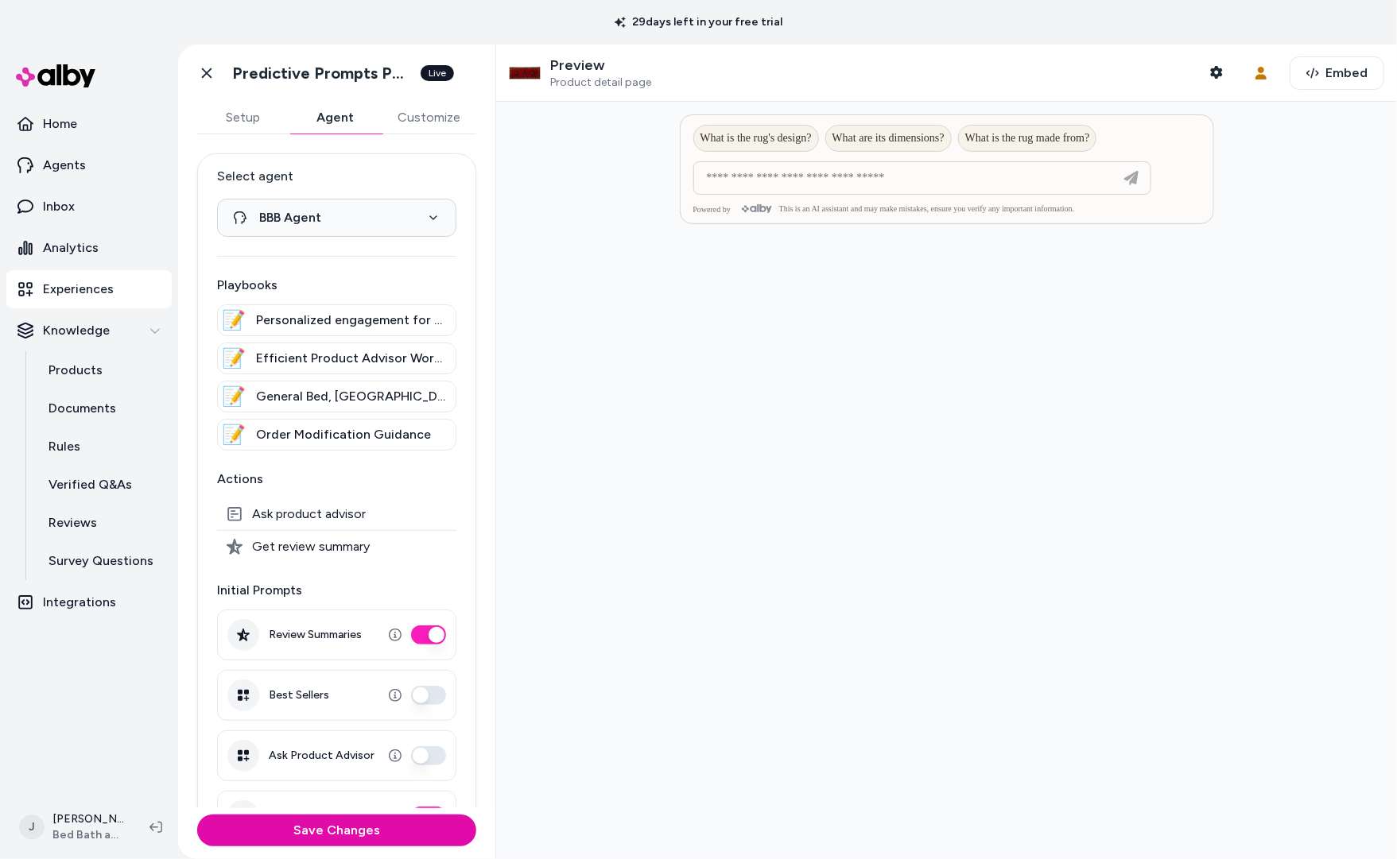
scroll to position [49, 0]
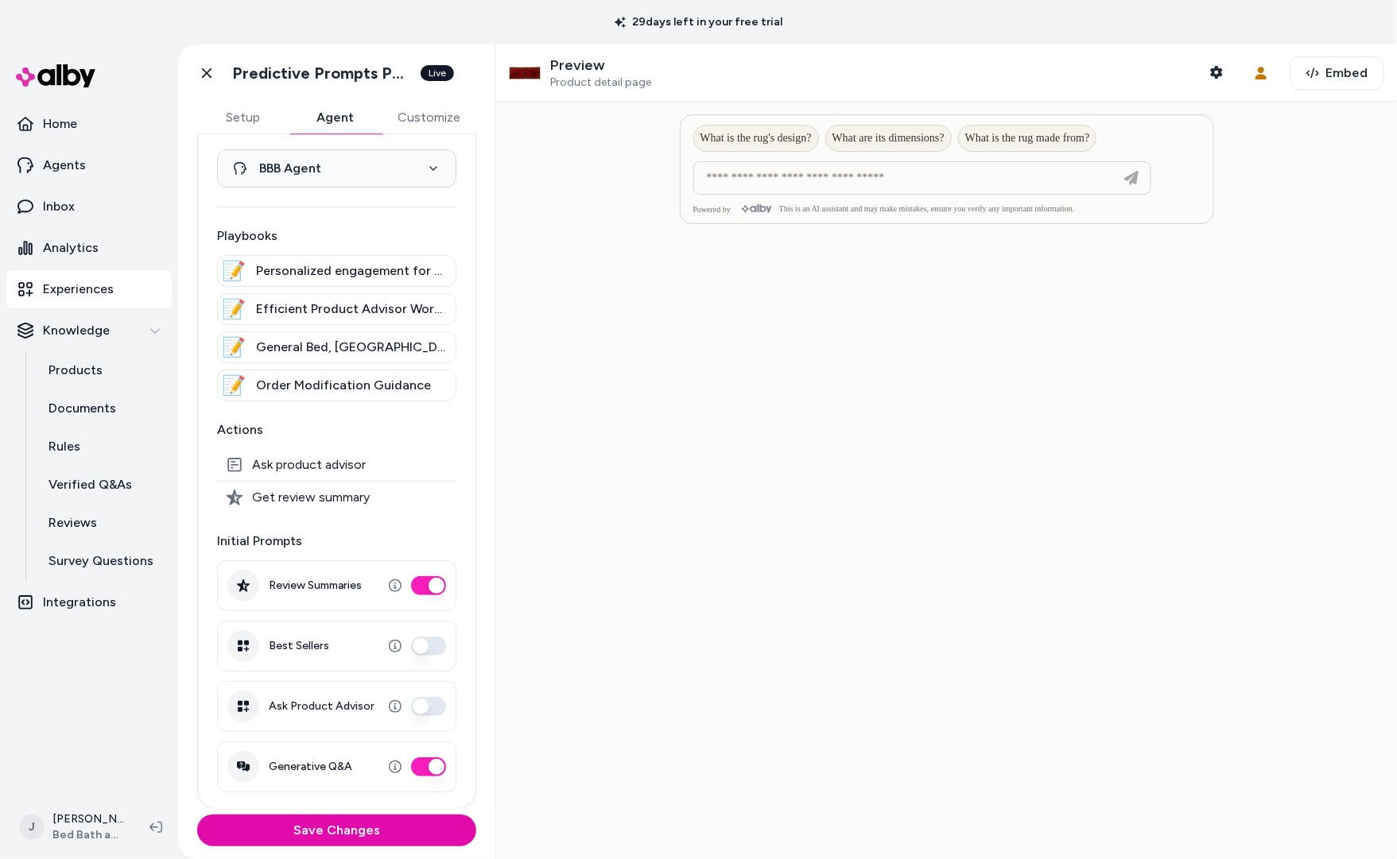
click at [421, 706] on button "Ask Product Advisor" at bounding box center [428, 706] width 35 height 19
click at [208, 66] on icon at bounding box center [207, 73] width 16 height 16
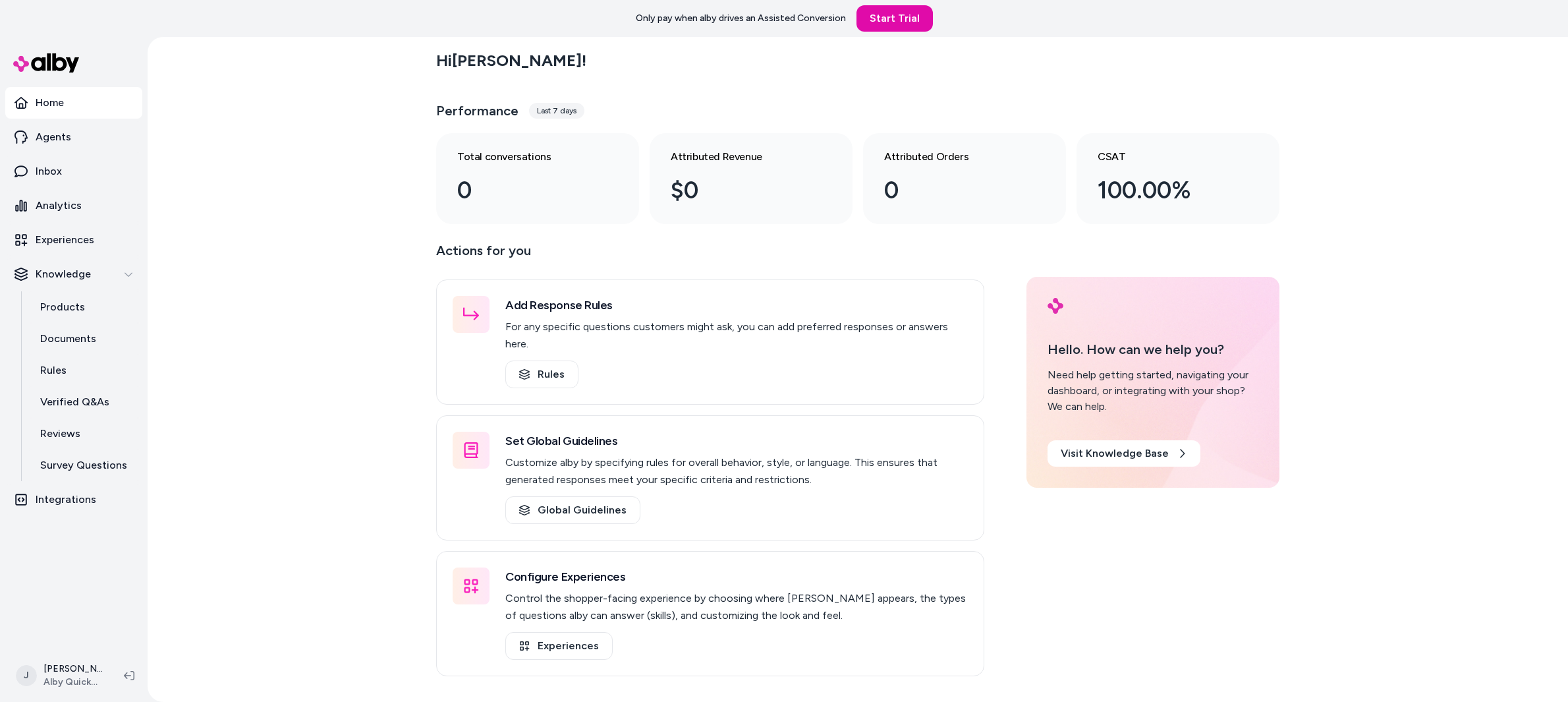
click at [222, 366] on div "Hi [PERSON_NAME] ! Performance Last 7 days Total conversations 0 Attributed Rev…" at bounding box center [858, 370] width 1420 height 665
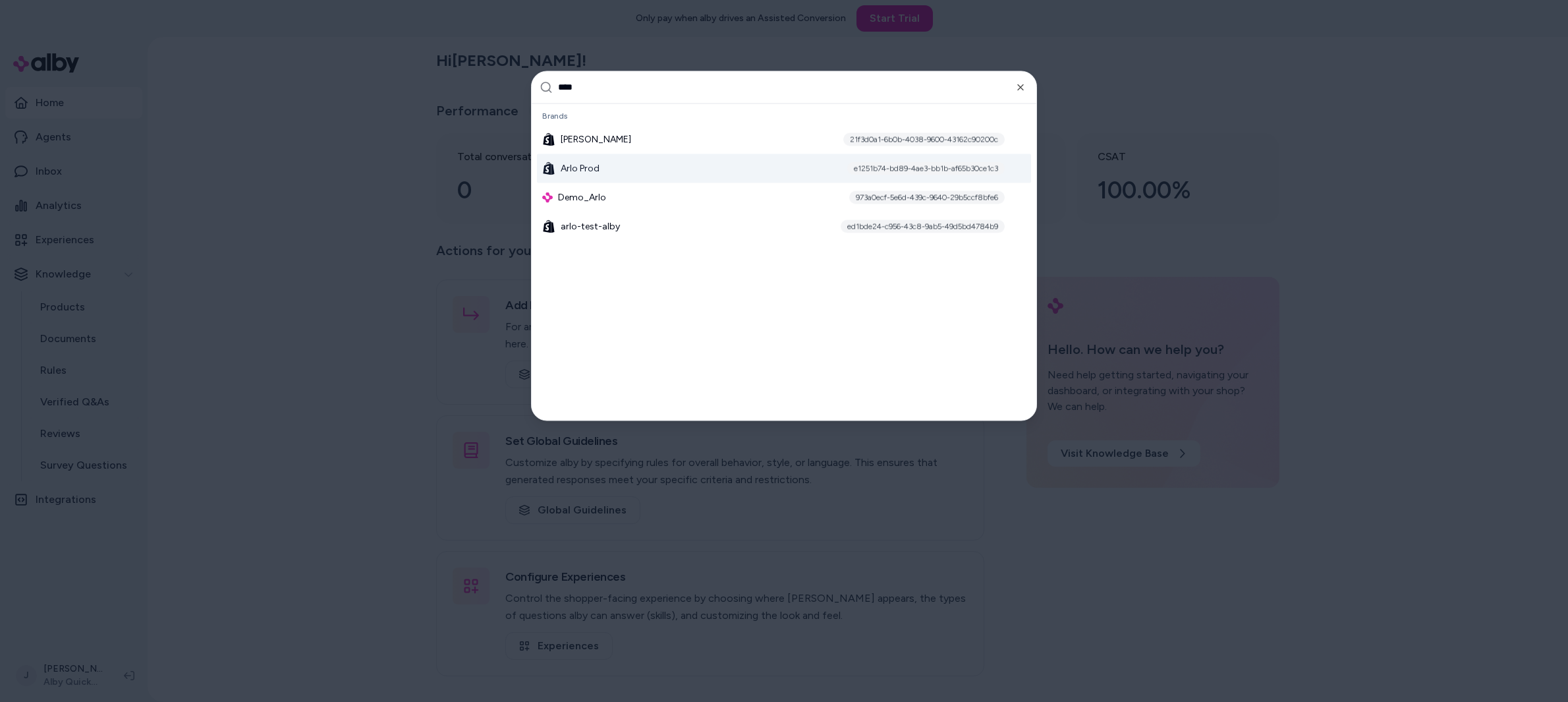
type input "****"
click at [564, 162] on span "Arlo Prod" at bounding box center [579, 168] width 39 height 13
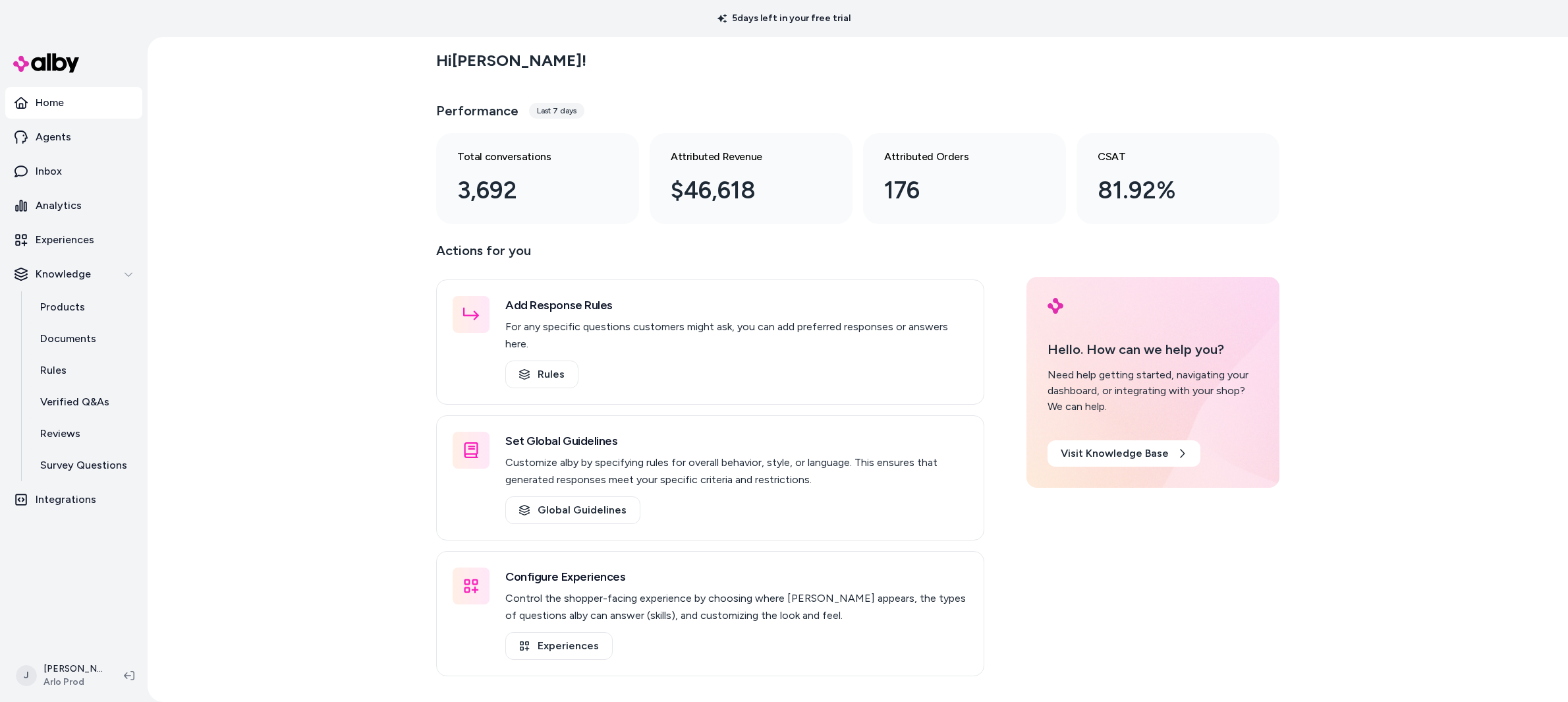
drag, startPoint x: 346, startPoint y: 300, endPoint x: 162, endPoint y: 398, distance: 208.5
click at [342, 299] on div "Hi [PERSON_NAME] ! Performance Last 7 days Total conversations 3,692 Attributed…" at bounding box center [858, 370] width 1420 height 665
drag, startPoint x: 205, startPoint y: 579, endPoint x: 204, endPoint y: 563, distance: 16.0
click at [204, 563] on div "Hi [PERSON_NAME] ! Performance Last 7 days Total conversations 3,692 Attributed…" at bounding box center [858, 370] width 1420 height 665
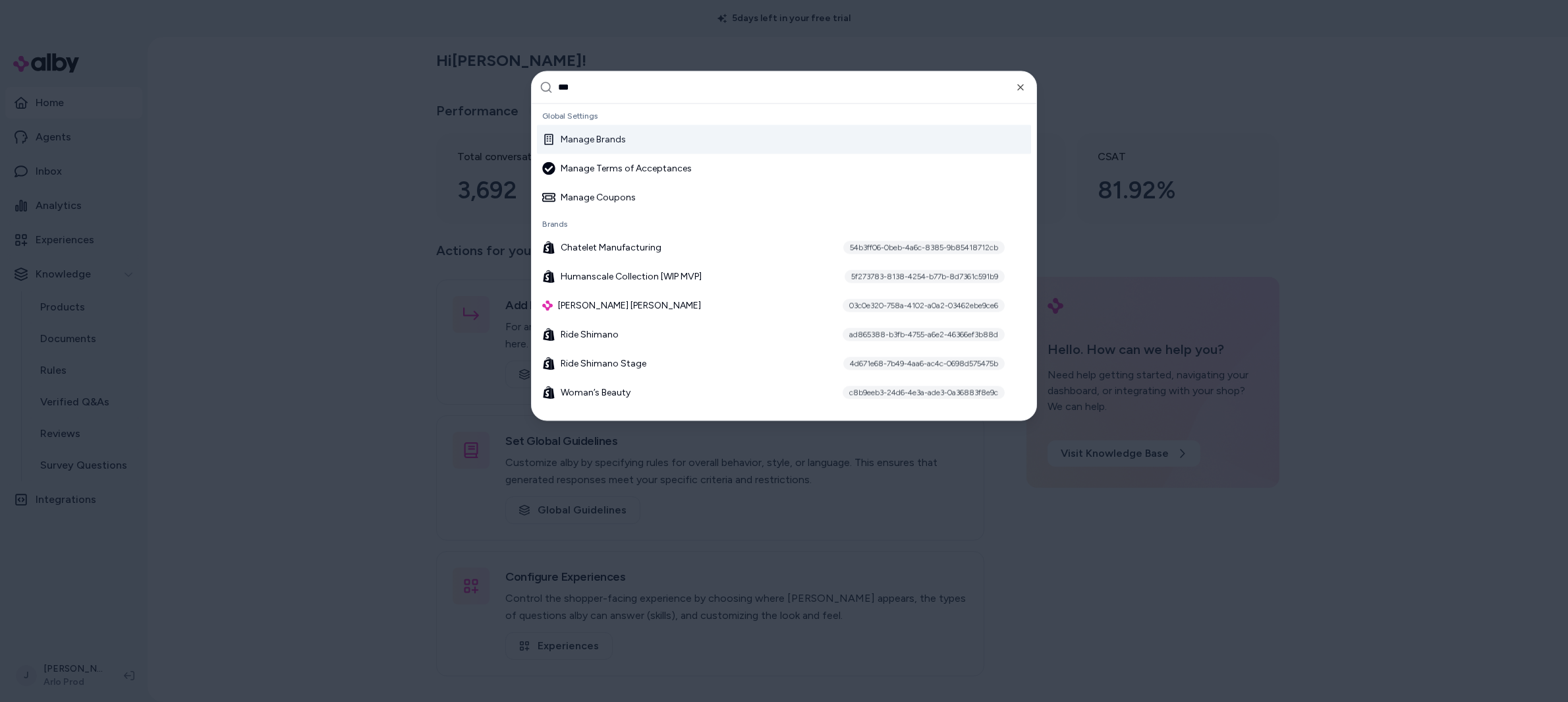
type input "***"
click at [567, 138] on div "Manage Brands" at bounding box center [583, 139] width 84 height 13
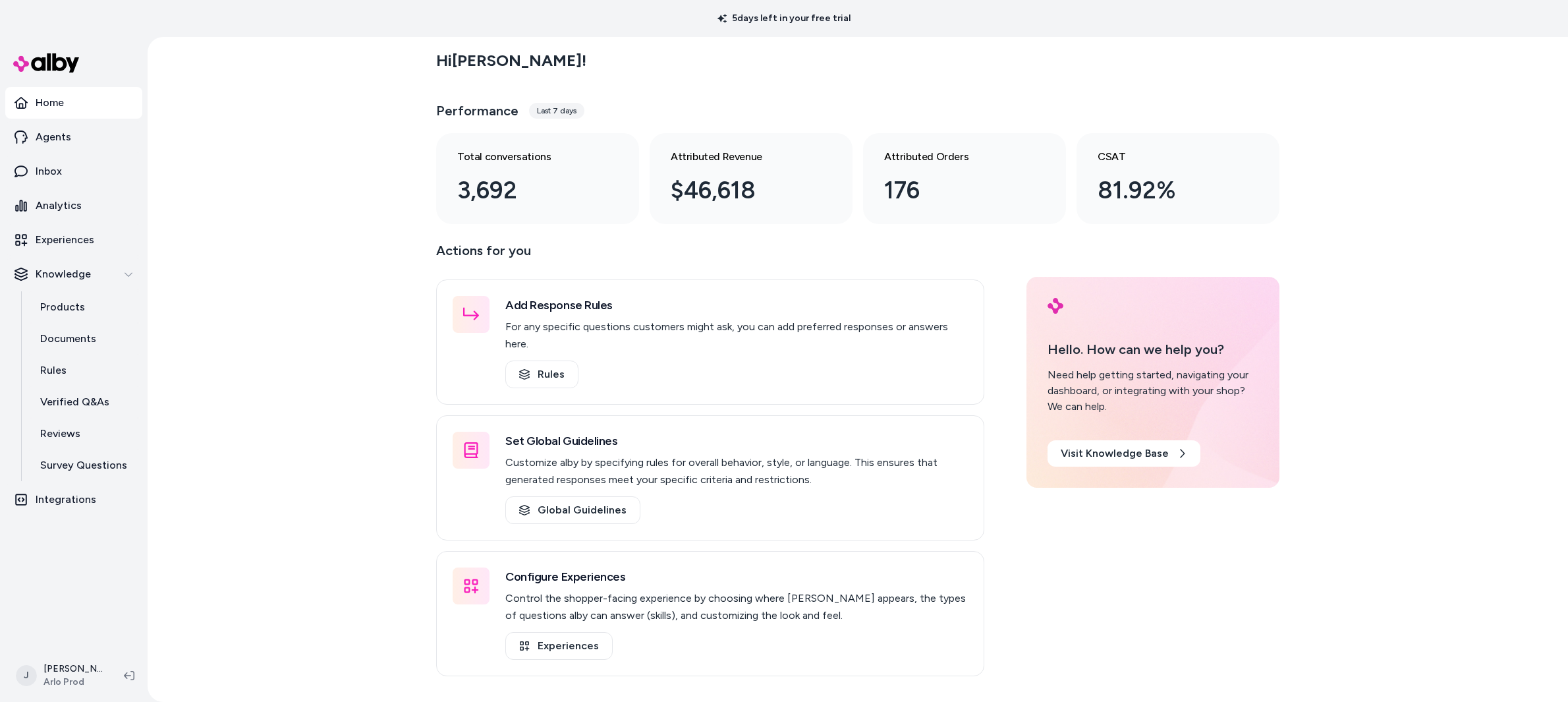
click at [339, 240] on div "Hi [PERSON_NAME] ! Performance Last 7 days Total conversations 3,692 Attributed…" at bounding box center [858, 370] width 1420 height 665
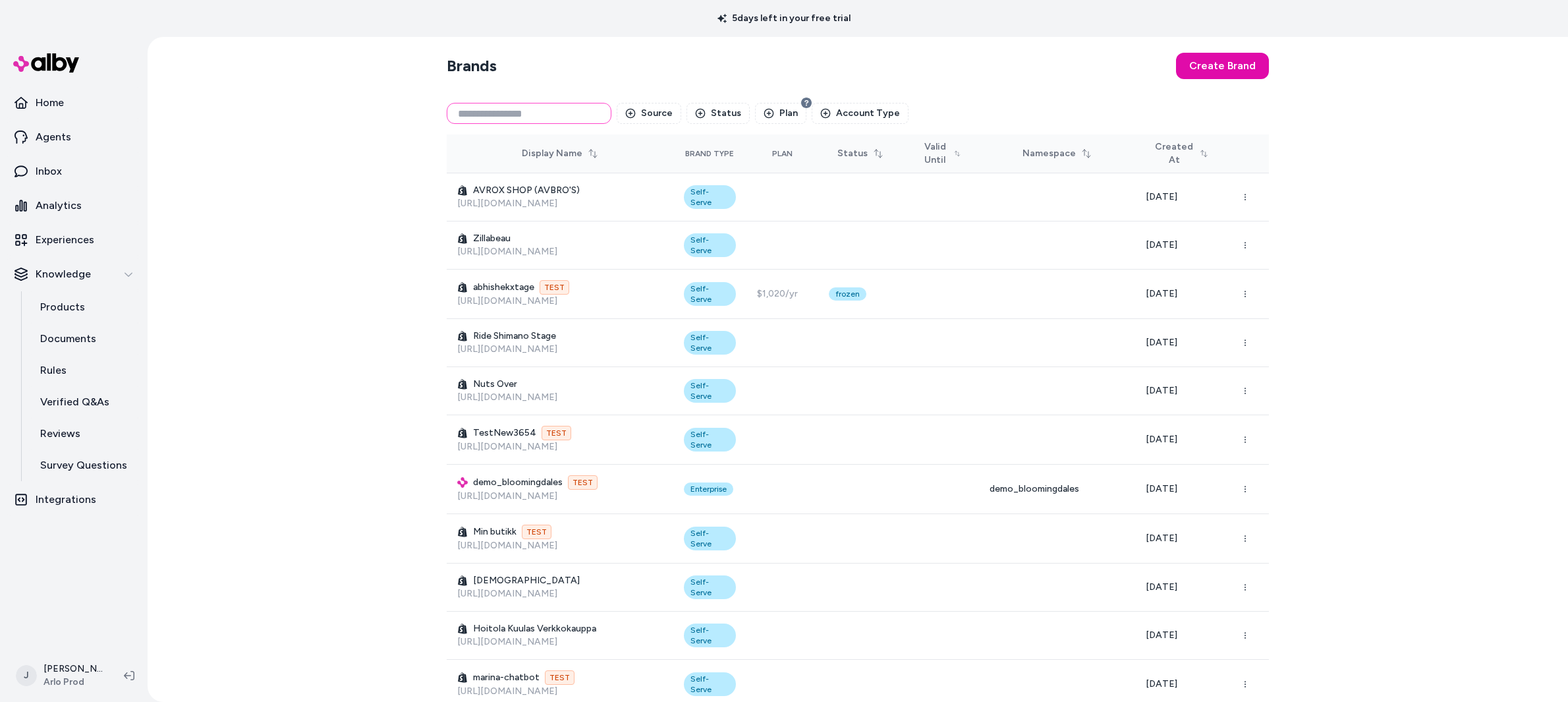
click at [479, 114] on input at bounding box center [529, 113] width 165 height 21
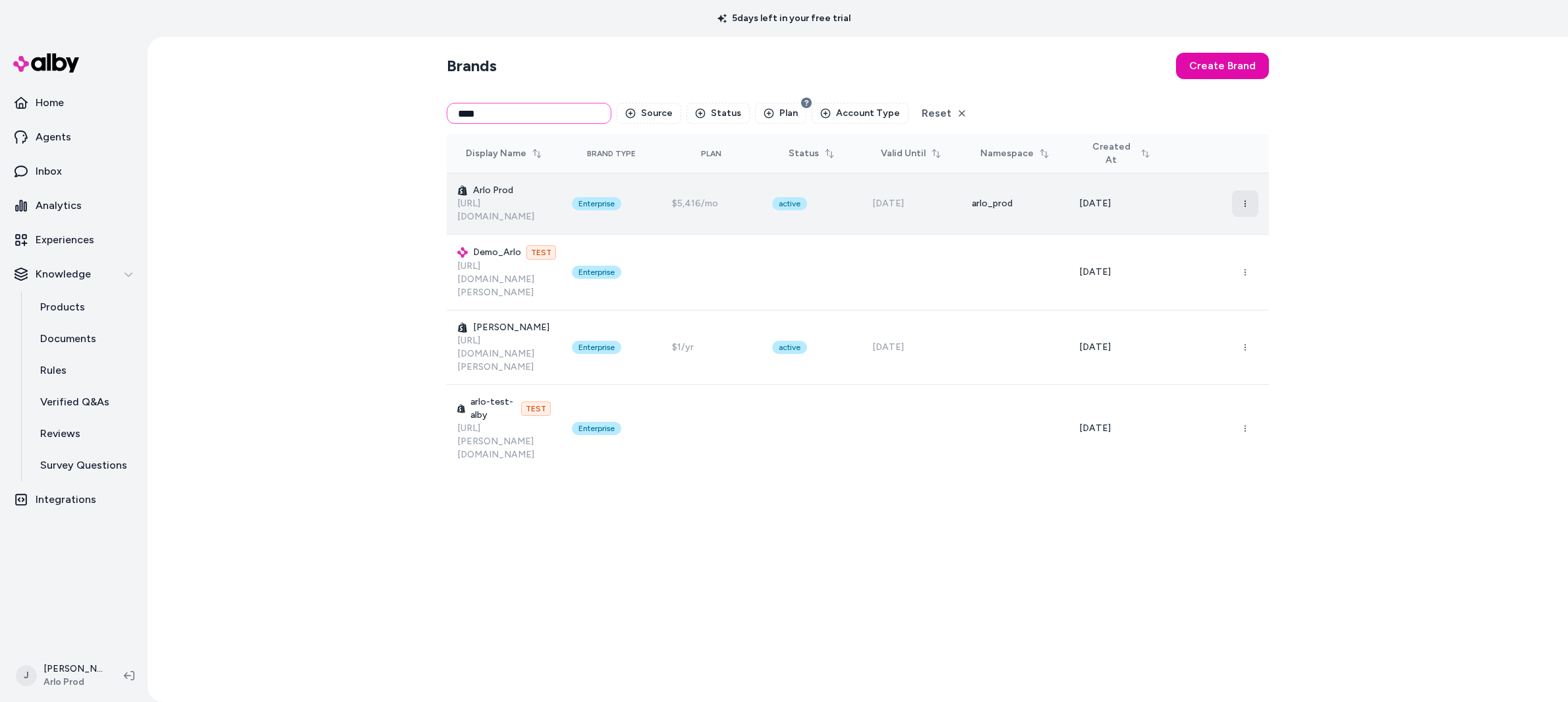
type input "****"
click at [1239, 202] on button "button" at bounding box center [1245, 204] width 27 height 27
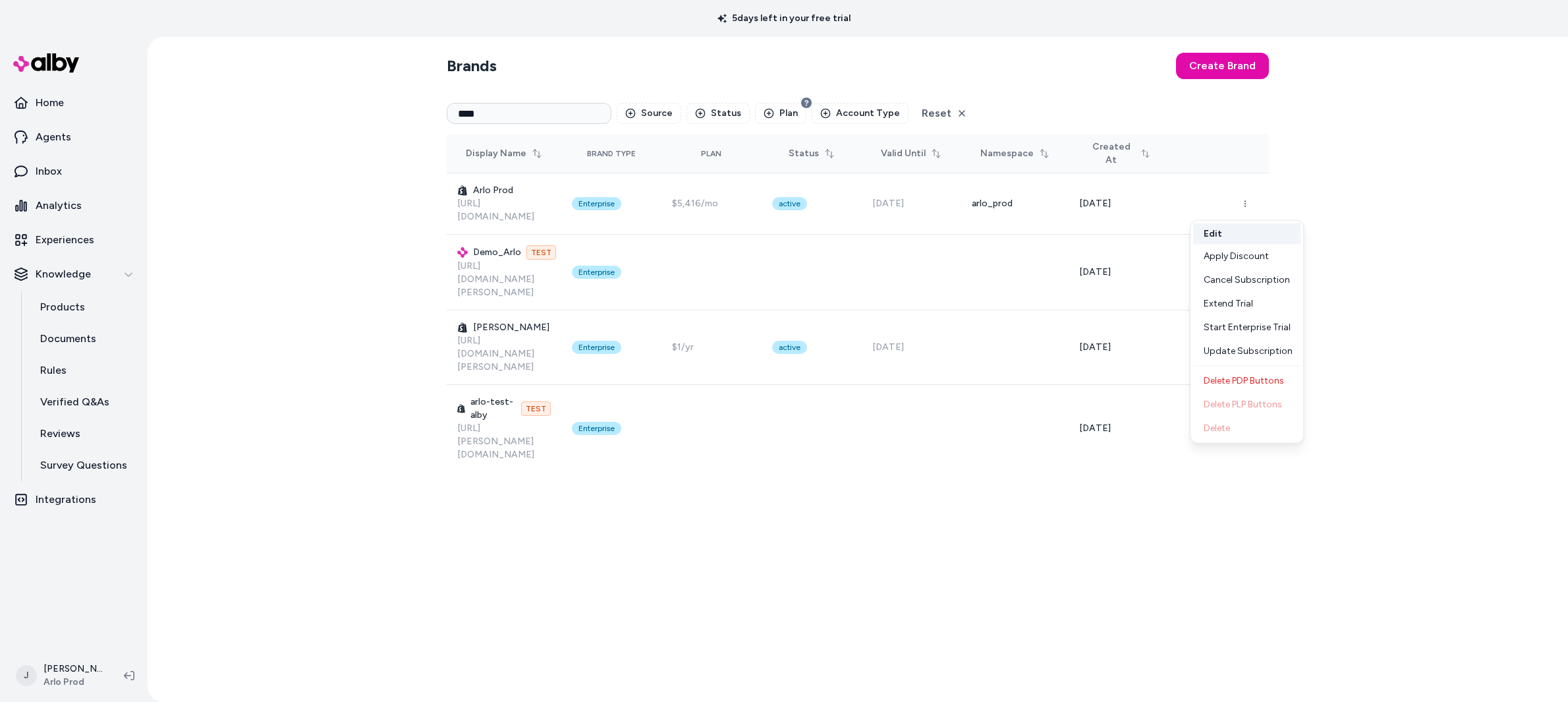
click at [1255, 237] on button "Edit" at bounding box center [1247, 233] width 108 height 21
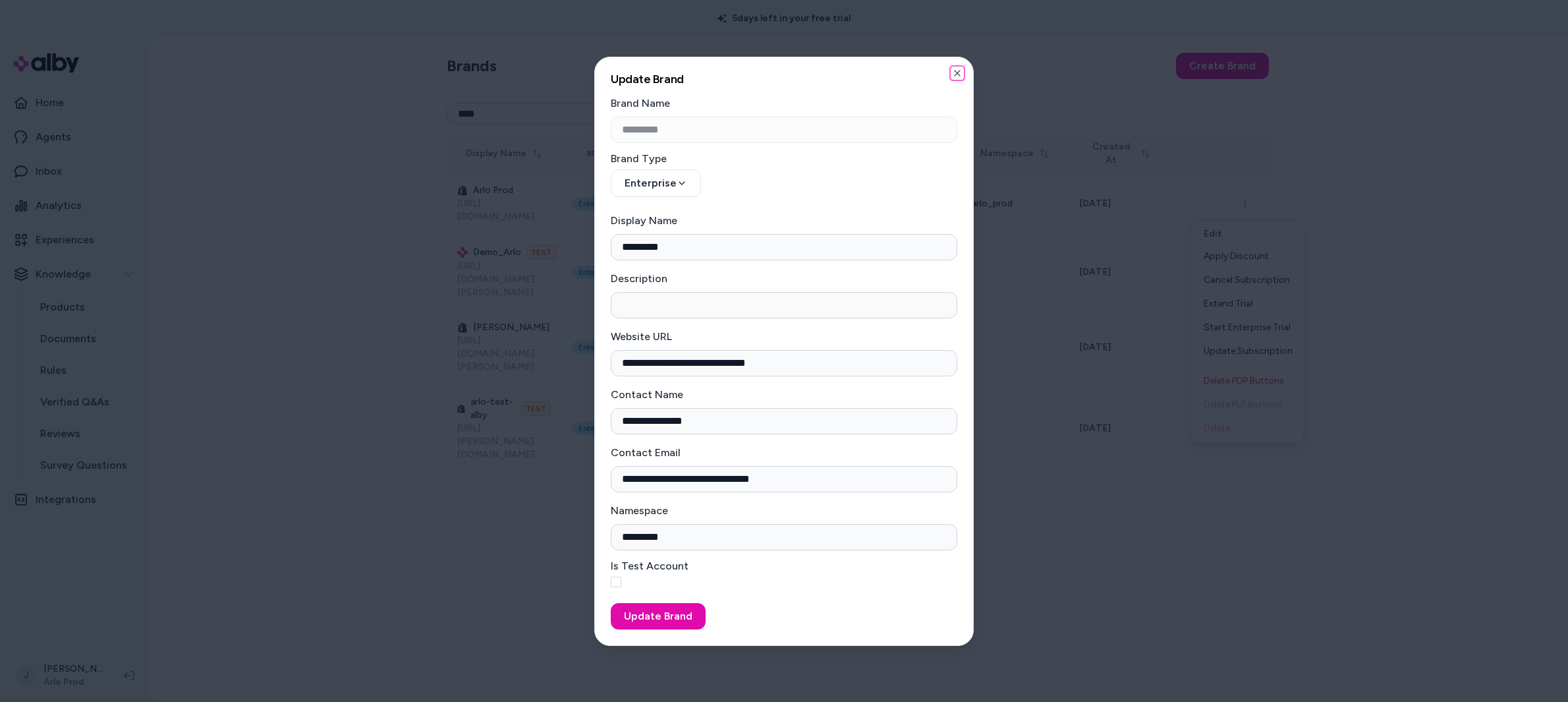
click at [960, 70] on icon "button" at bounding box center [957, 73] width 11 height 11
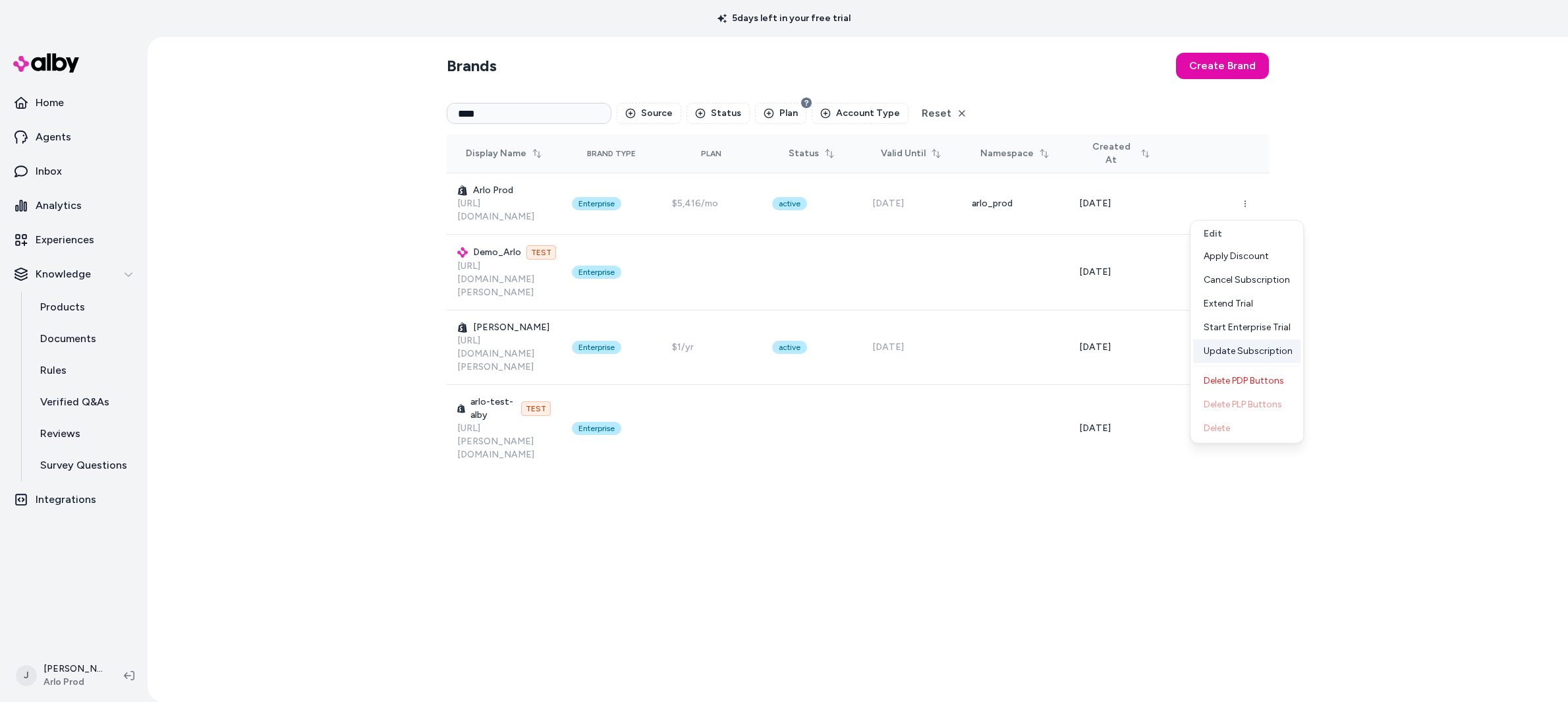
click at [1246, 351] on div "Update Subscription" at bounding box center [1247, 351] width 108 height 24
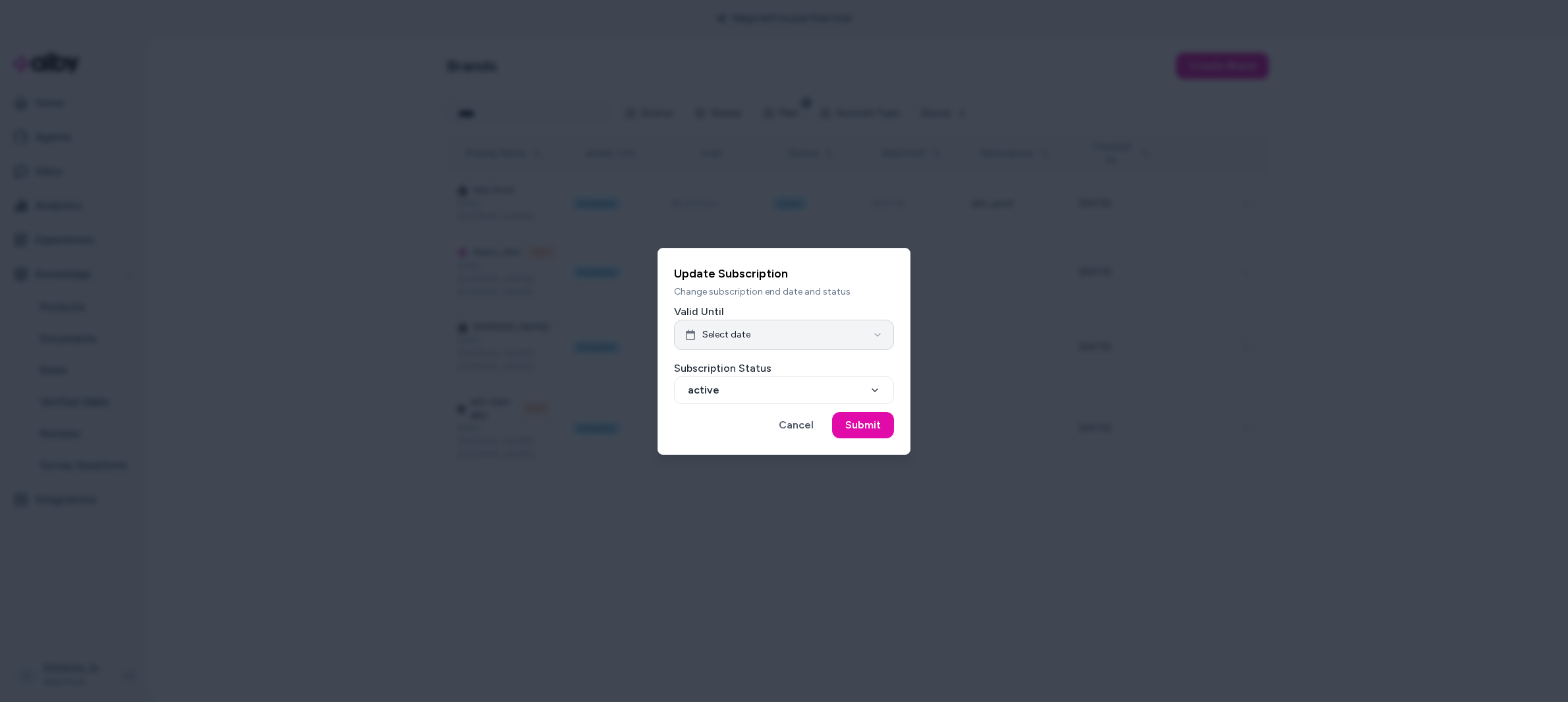
click at [787, 328] on button "Select date" at bounding box center [783, 335] width 220 height 31
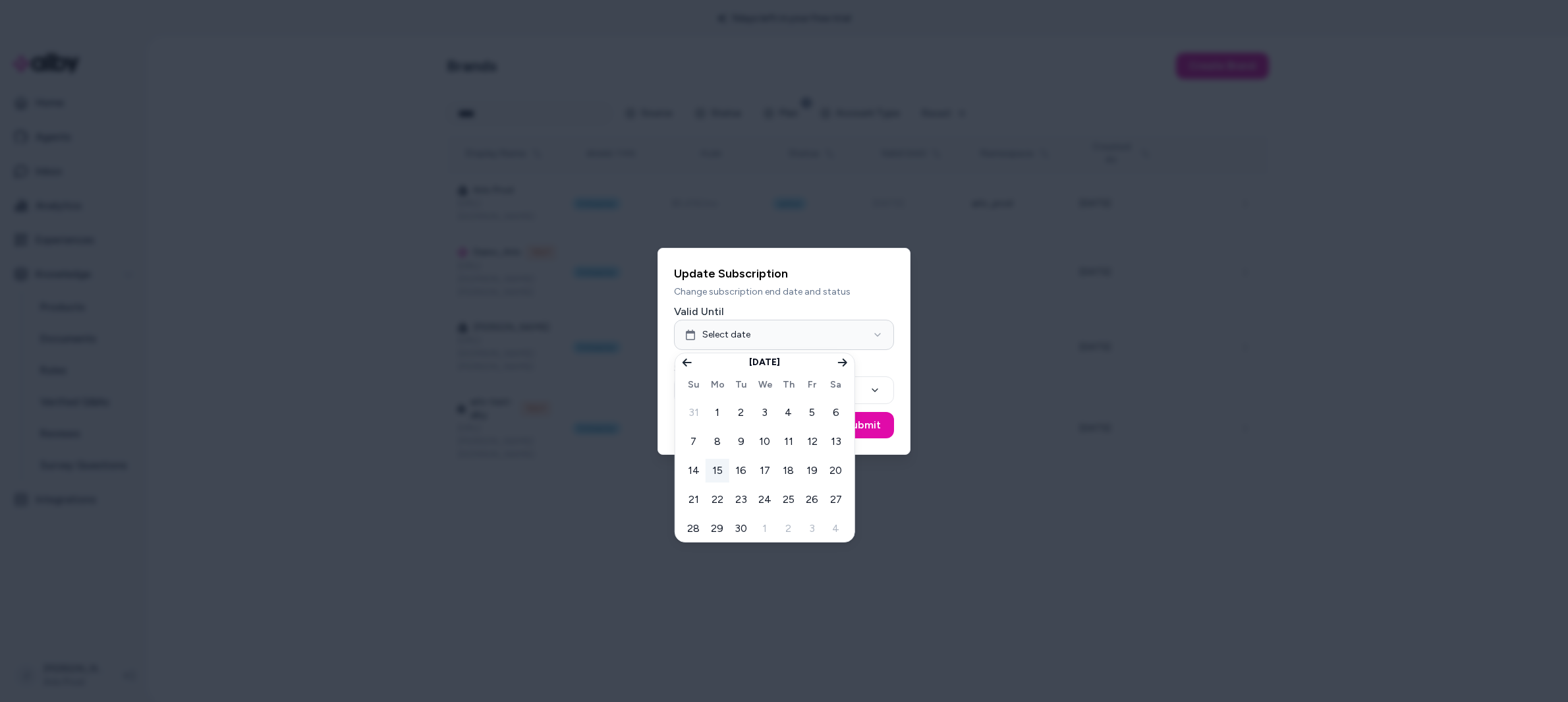
click at [903, 309] on div "Update Subscription Change subscription end date and status Valid Until Select …" at bounding box center [783, 351] width 253 height 207
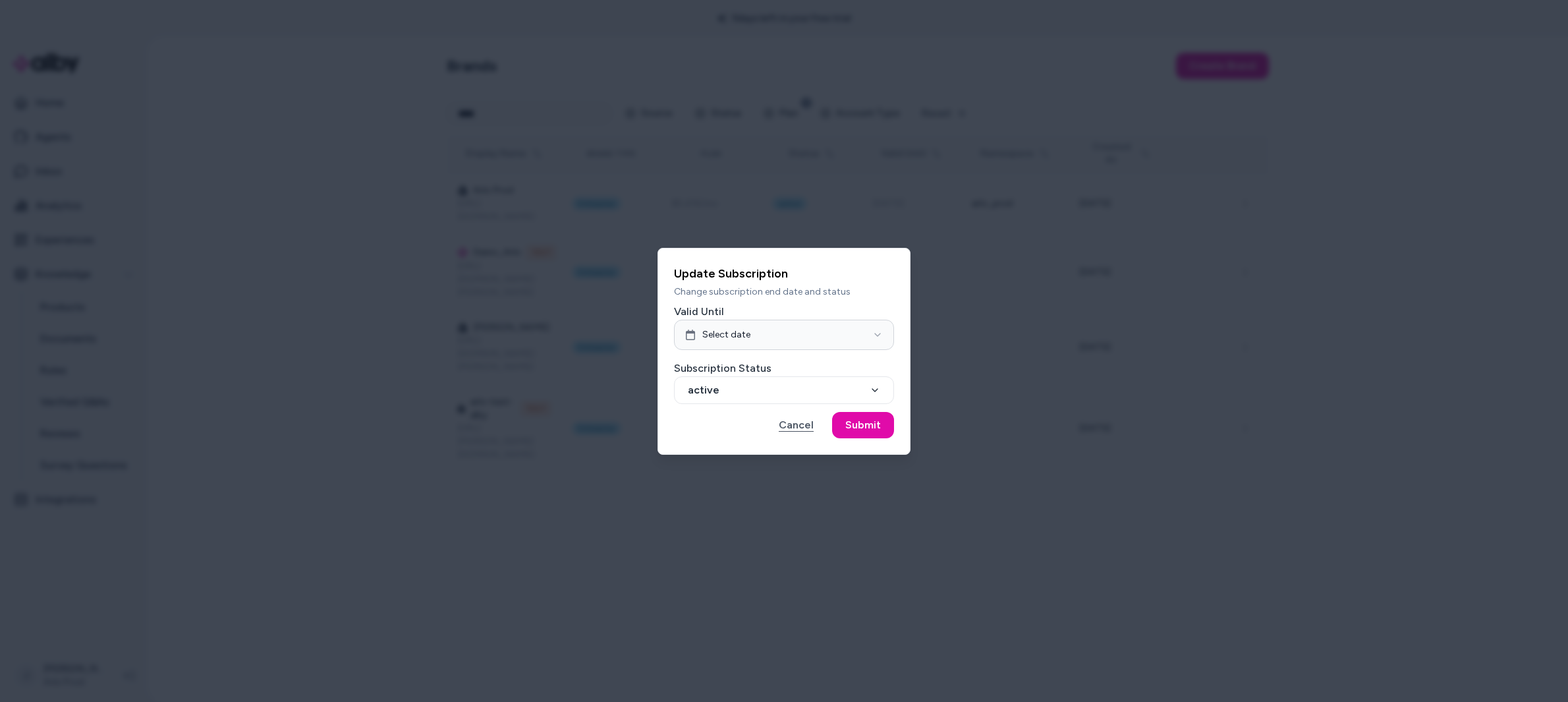
click at [801, 423] on button "Cancel" at bounding box center [796, 425] width 61 height 27
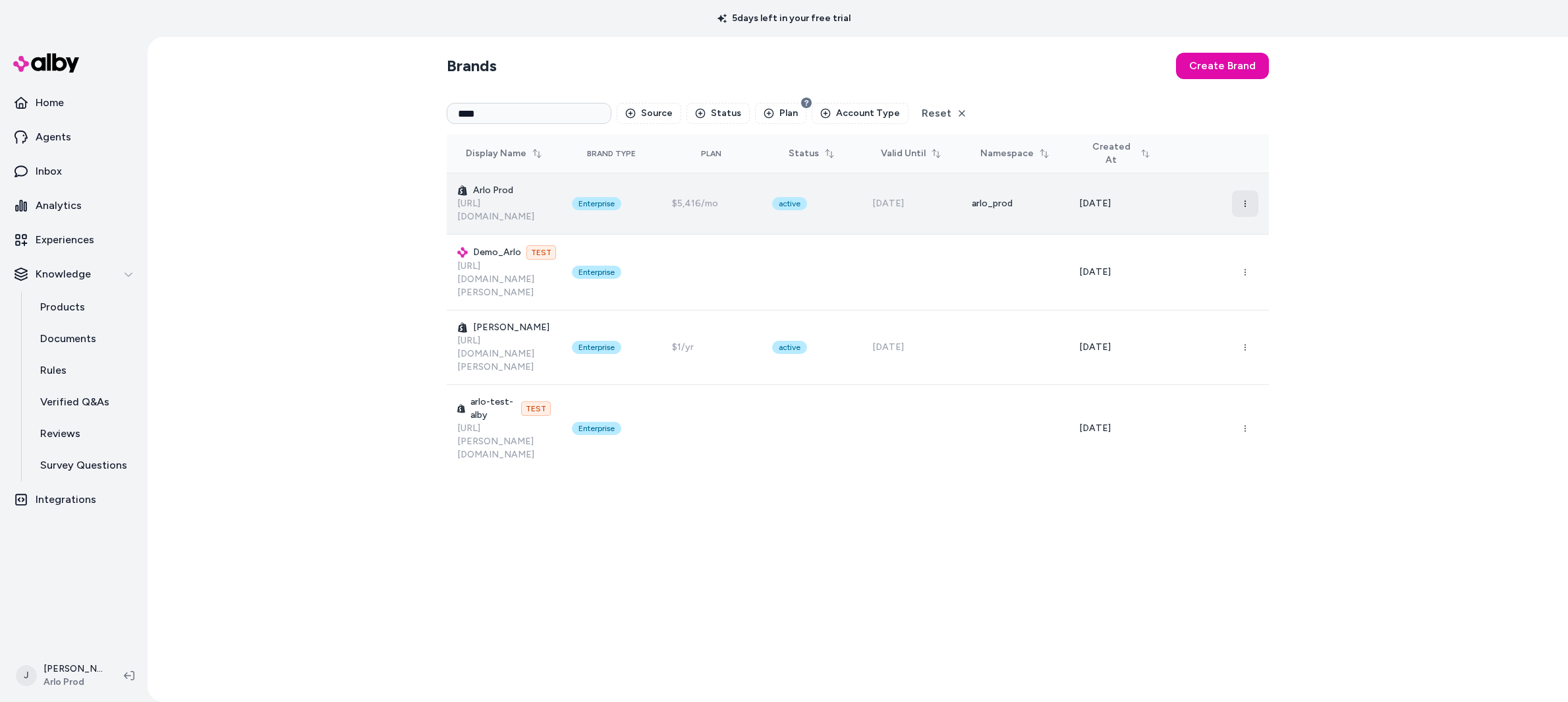
click at [1238, 200] on button "button" at bounding box center [1245, 204] width 27 height 27
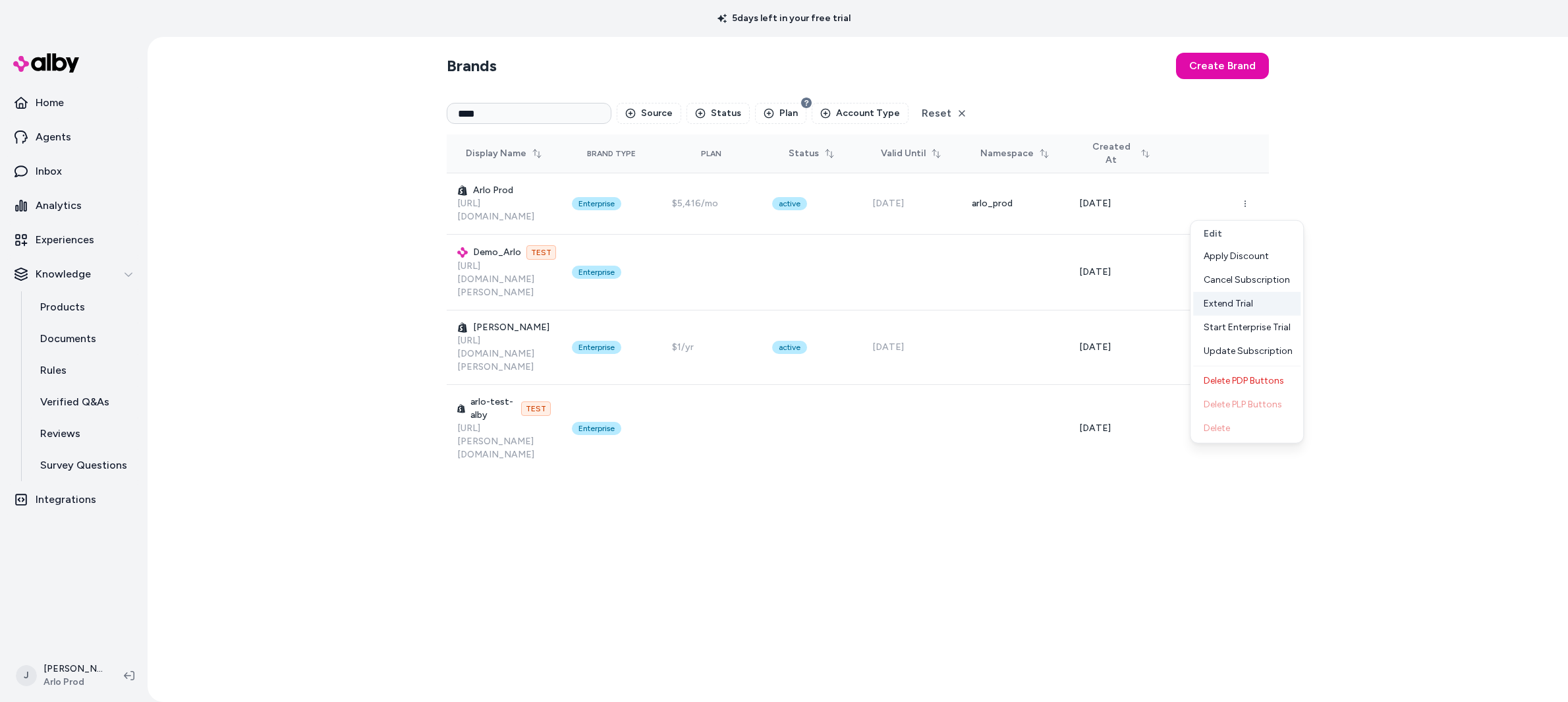
click at [1255, 300] on div "Extend Trial" at bounding box center [1247, 303] width 108 height 24
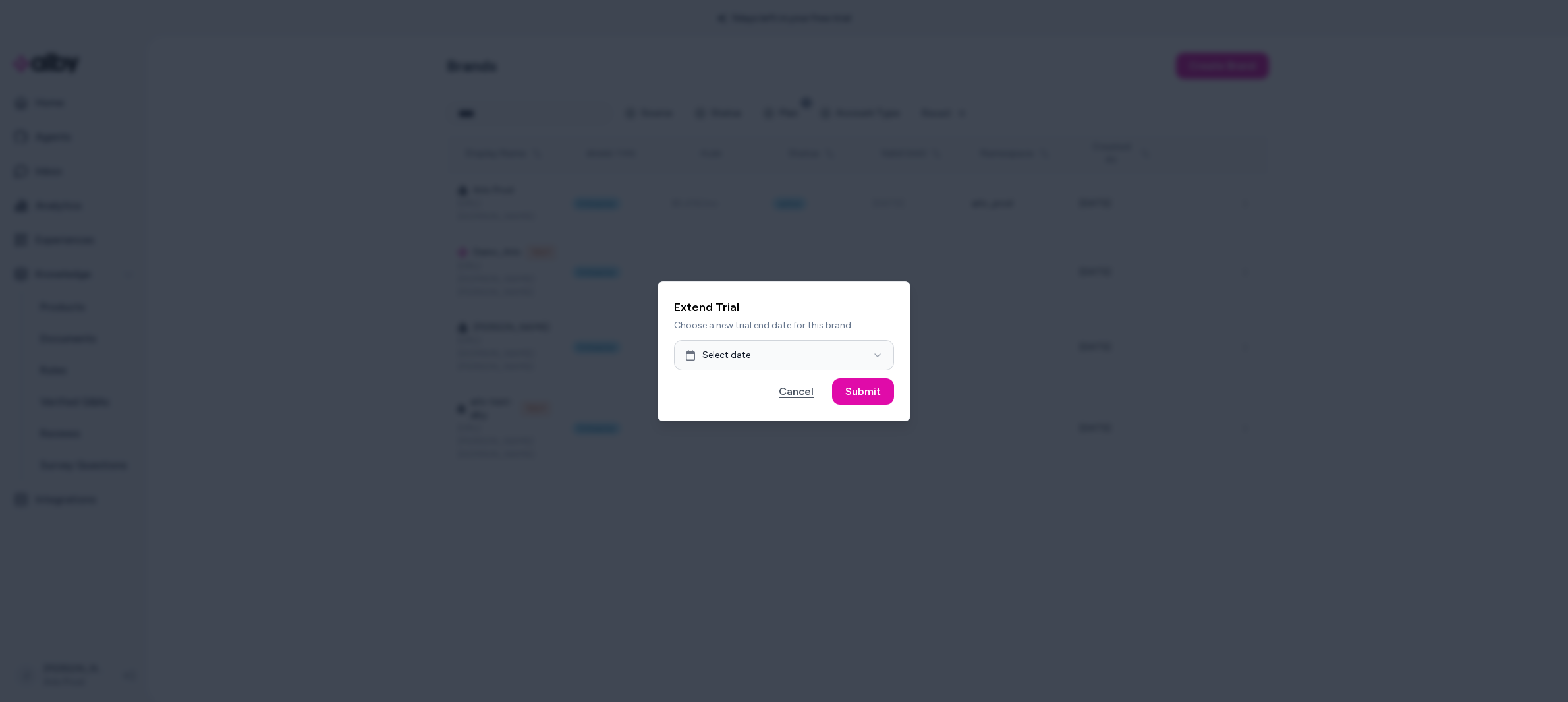
click at [802, 383] on button "Cancel" at bounding box center [796, 391] width 61 height 27
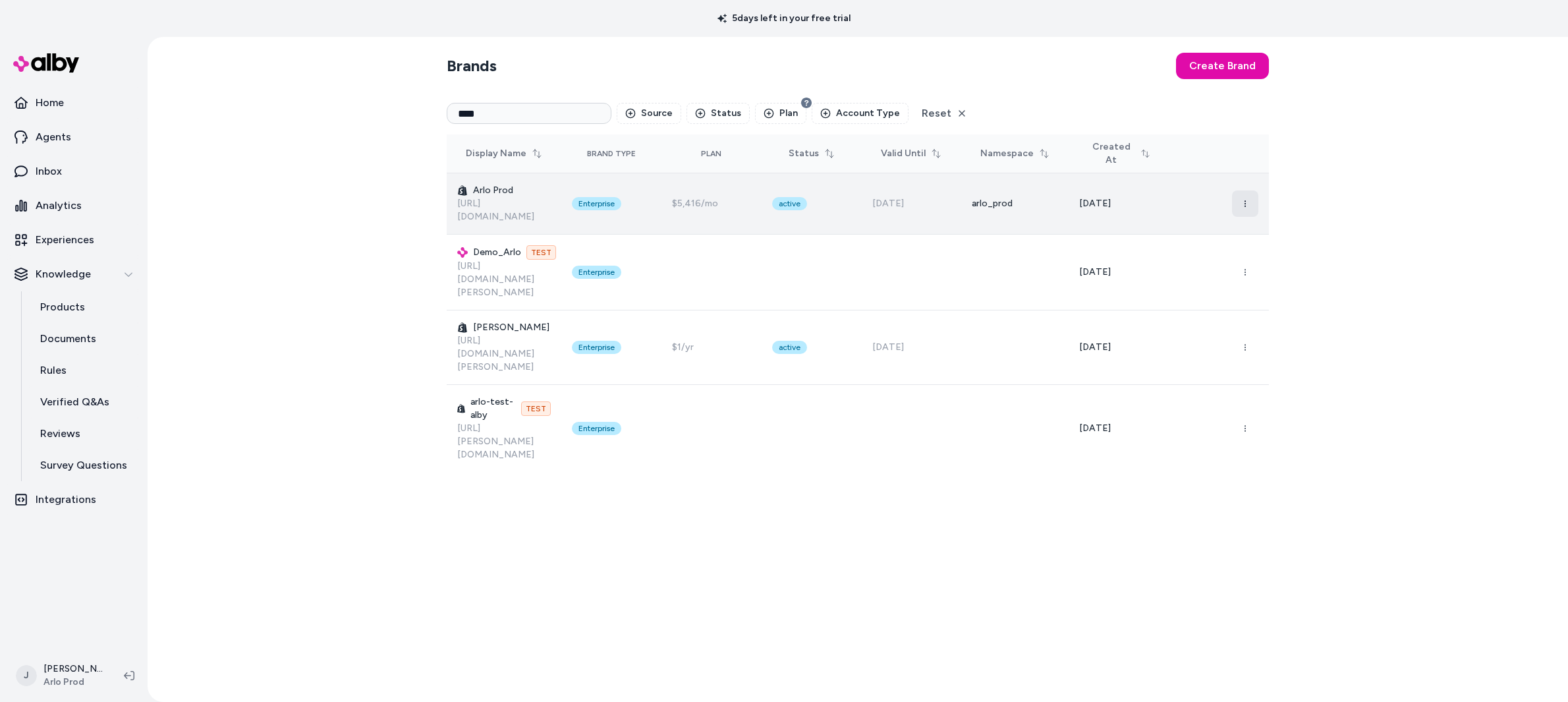
click at [1246, 202] on icon "button" at bounding box center [1246, 204] width 8 height 8
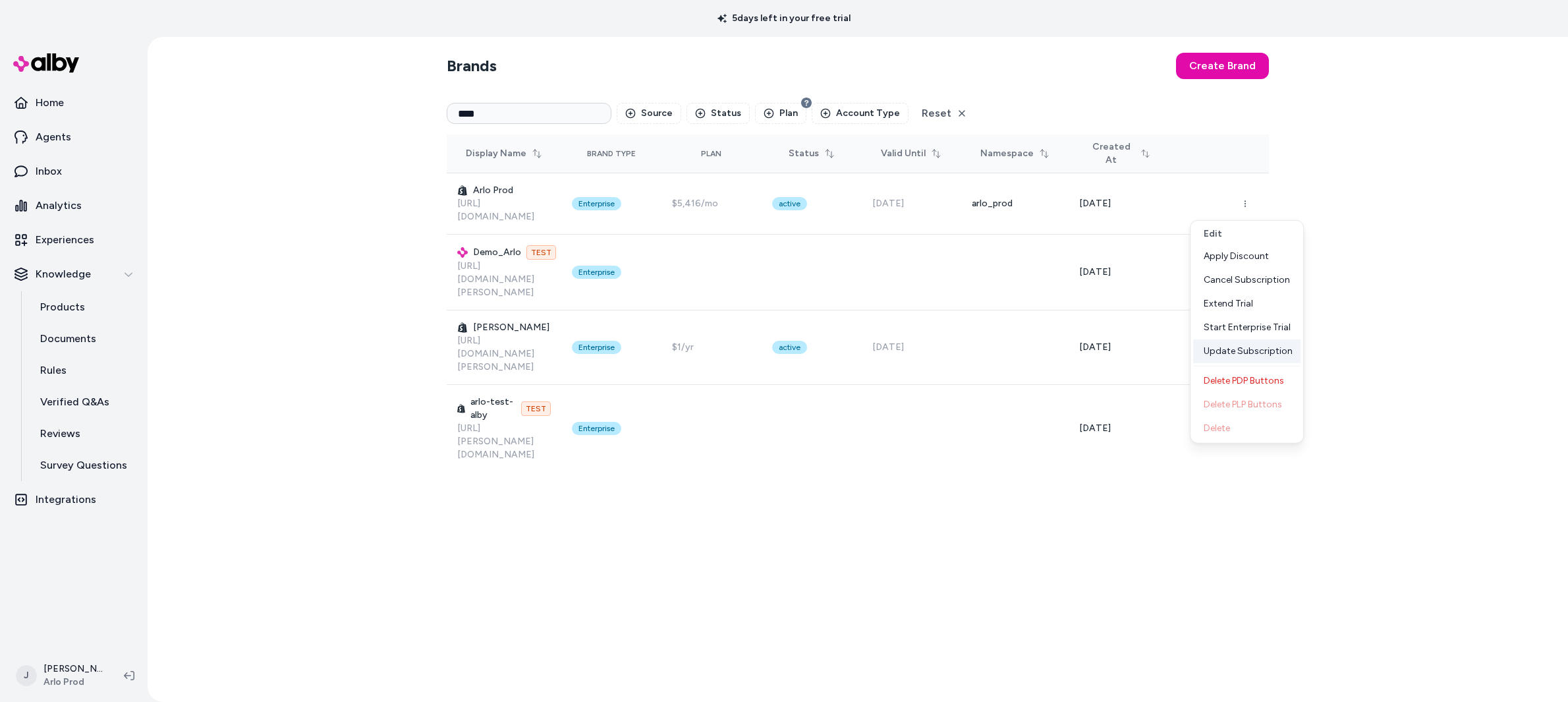
click at [1257, 351] on div "Update Subscription" at bounding box center [1247, 351] width 108 height 24
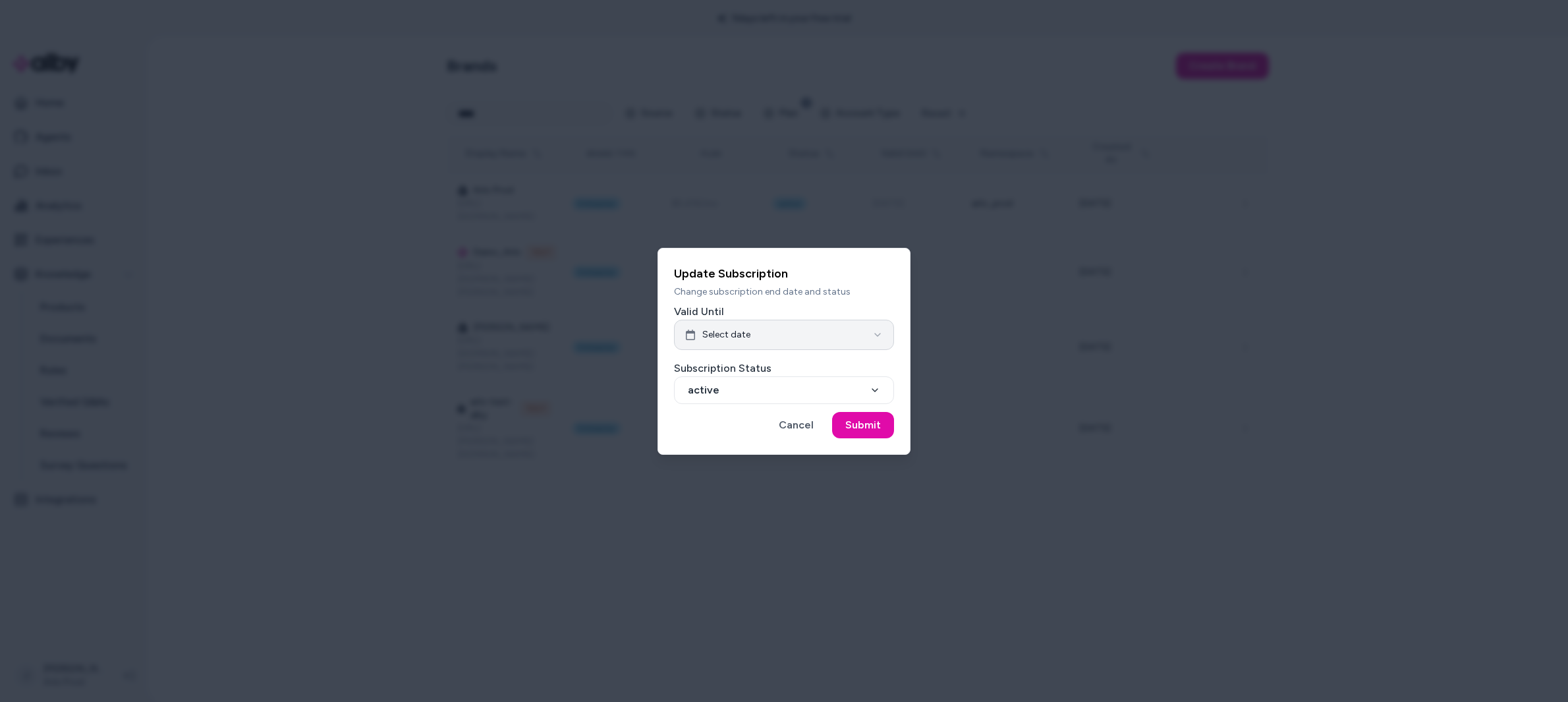
click at [758, 339] on button "Select date" at bounding box center [783, 335] width 220 height 31
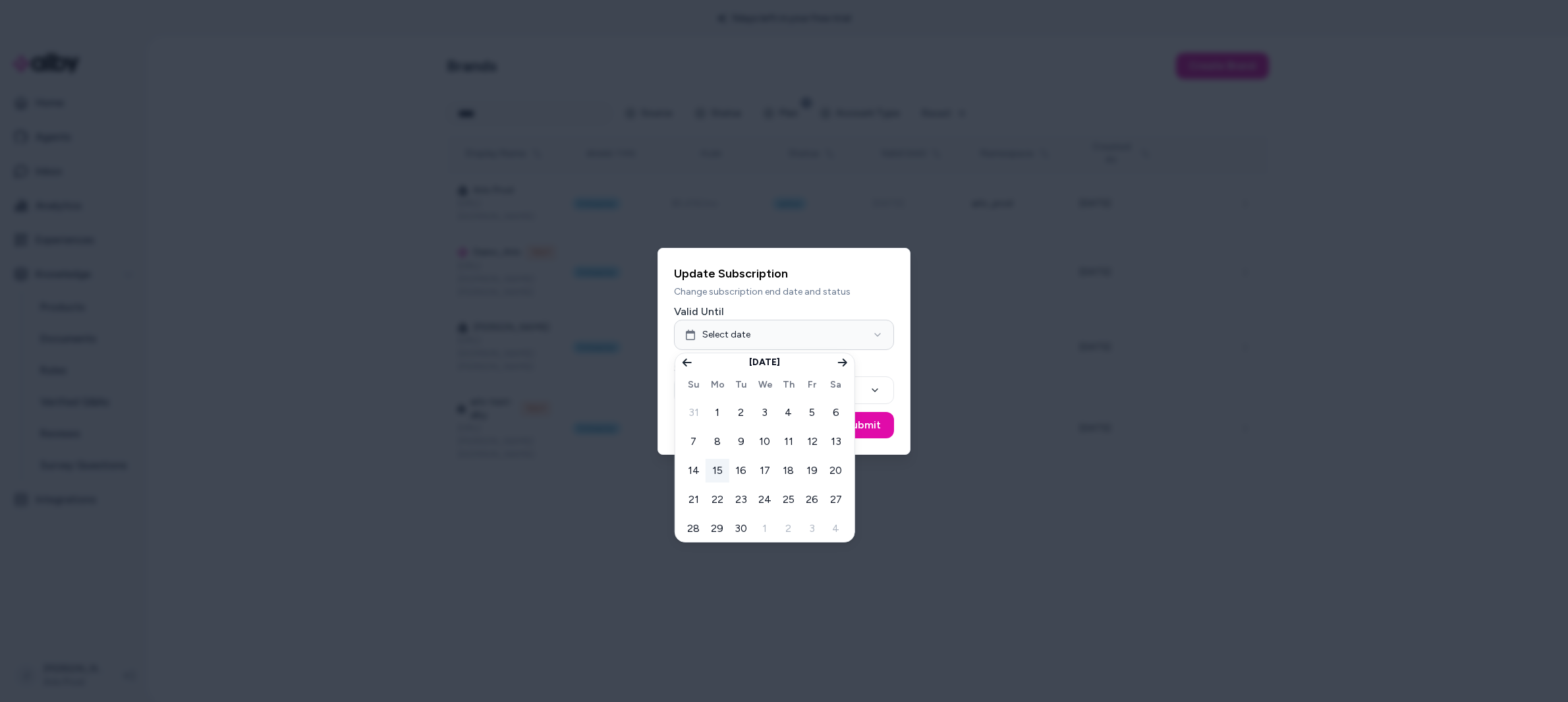
click at [830, 292] on p "Change subscription end date and status" at bounding box center [783, 292] width 220 height 13
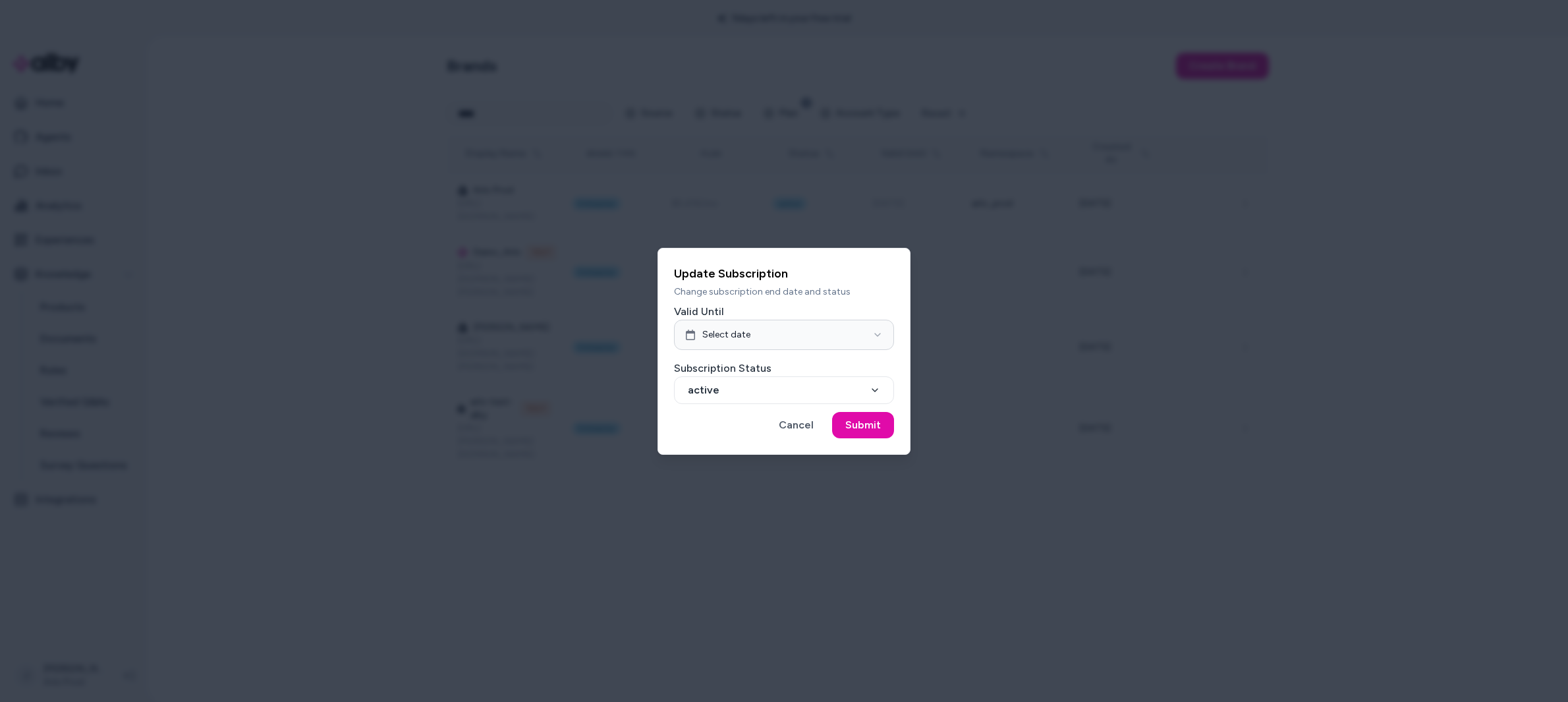
click at [793, 417] on button "Cancel" at bounding box center [796, 425] width 61 height 27
